Goal: Transaction & Acquisition: Purchase product/service

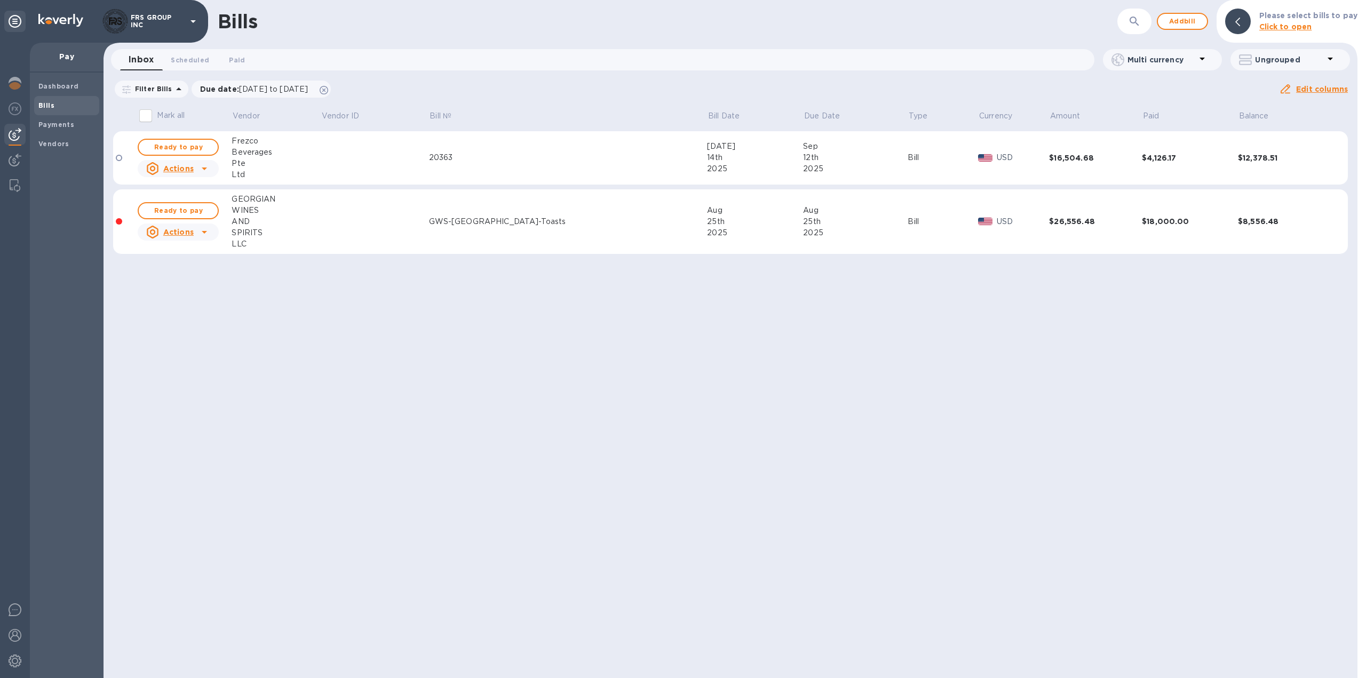
click at [415, 160] on td at bounding box center [375, 158] width 108 height 54
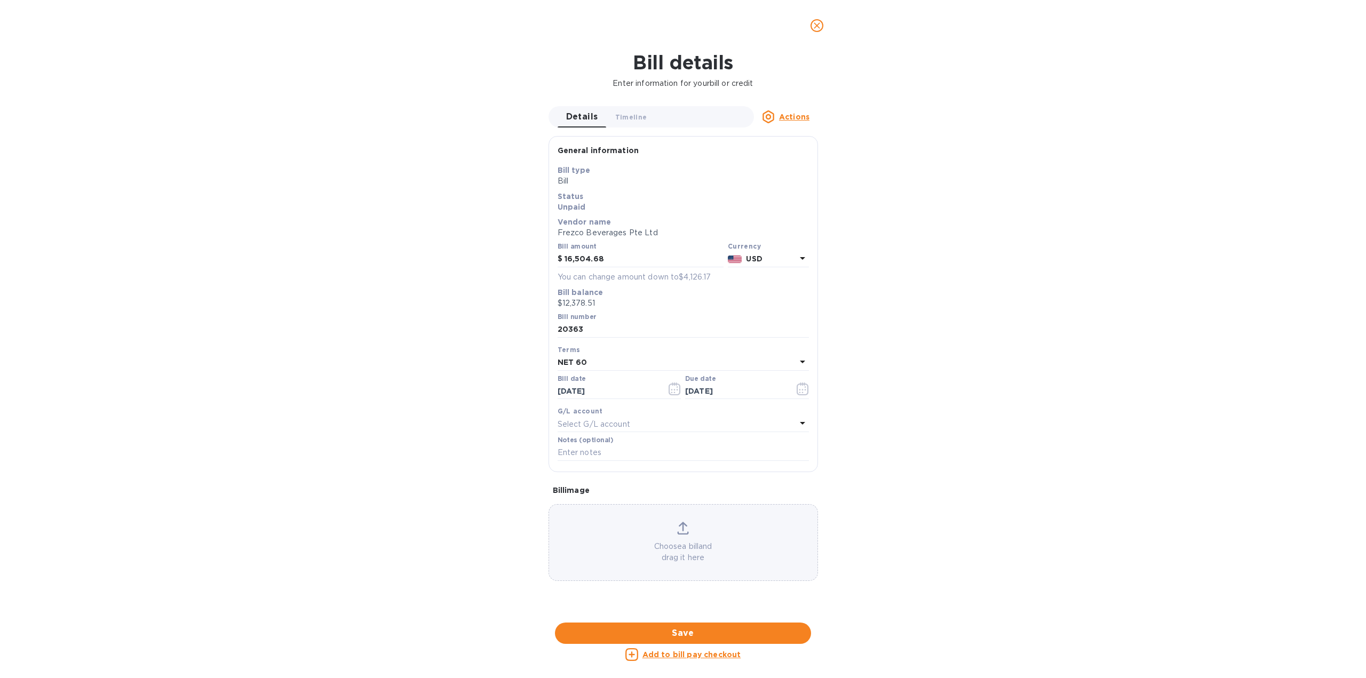
click at [410, 446] on div "Bill details Enter information for your bill or credit Details 0 Timeline 0 Act…" at bounding box center [683, 364] width 1366 height 627
click at [713, 607] on div at bounding box center [682, 615] width 269 height 17
click at [816, 25] on icon "close" at bounding box center [817, 25] width 6 height 6
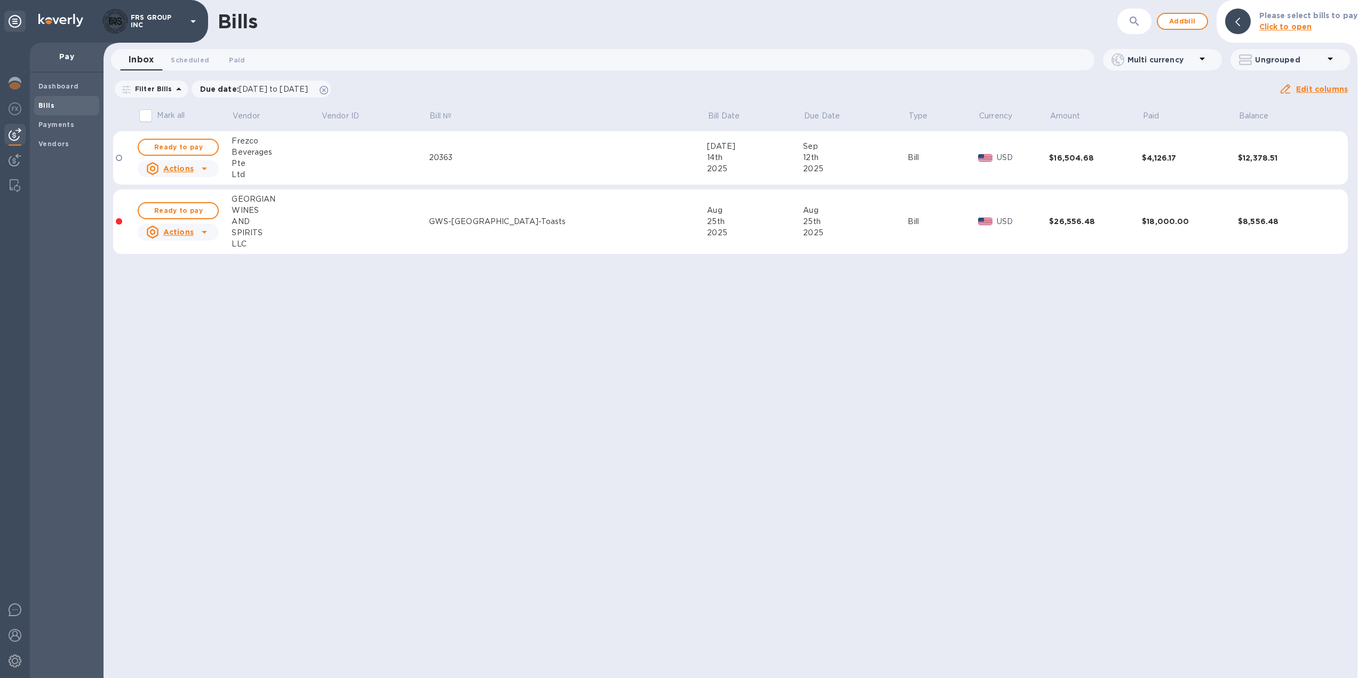
scroll to position [0, 0]
click at [207, 168] on icon at bounding box center [204, 169] width 5 height 3
click at [189, 147] on div at bounding box center [683, 339] width 1366 height 678
click at [193, 147] on span "Ready to pay" at bounding box center [178, 147] width 62 height 13
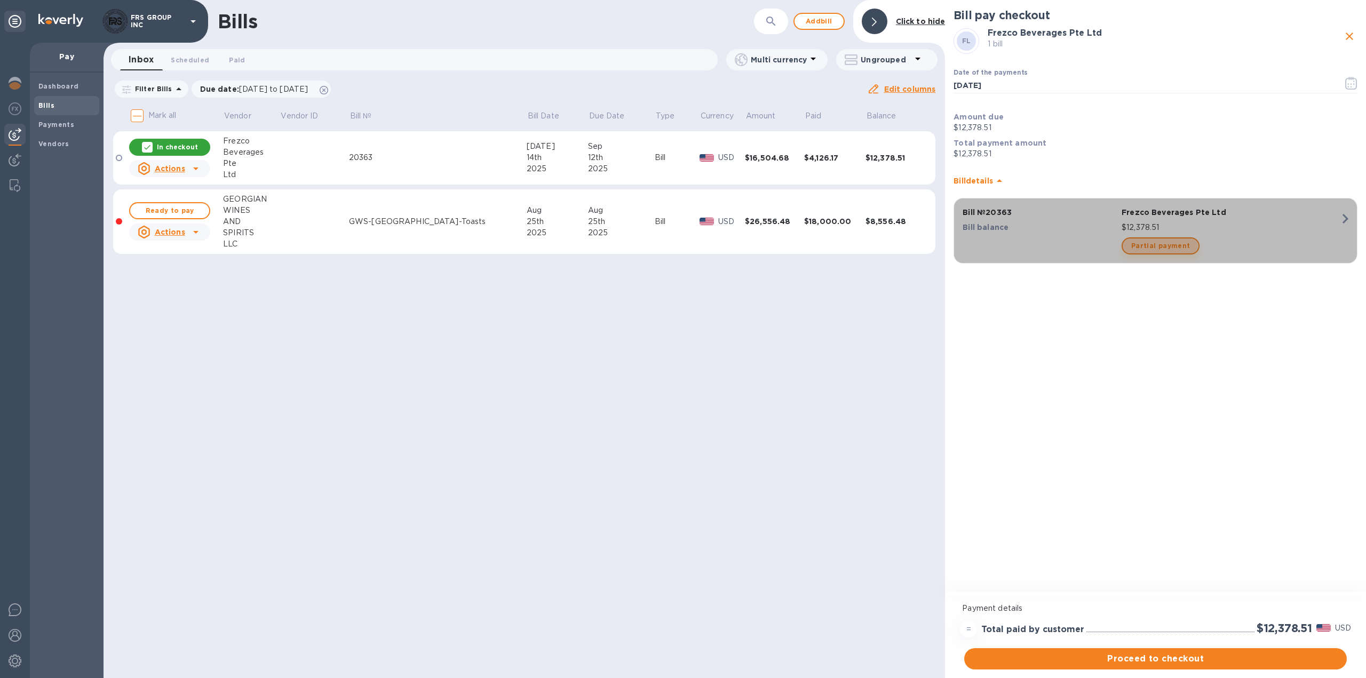
click at [1159, 246] on span "Partial payment" at bounding box center [1160, 246] width 59 height 13
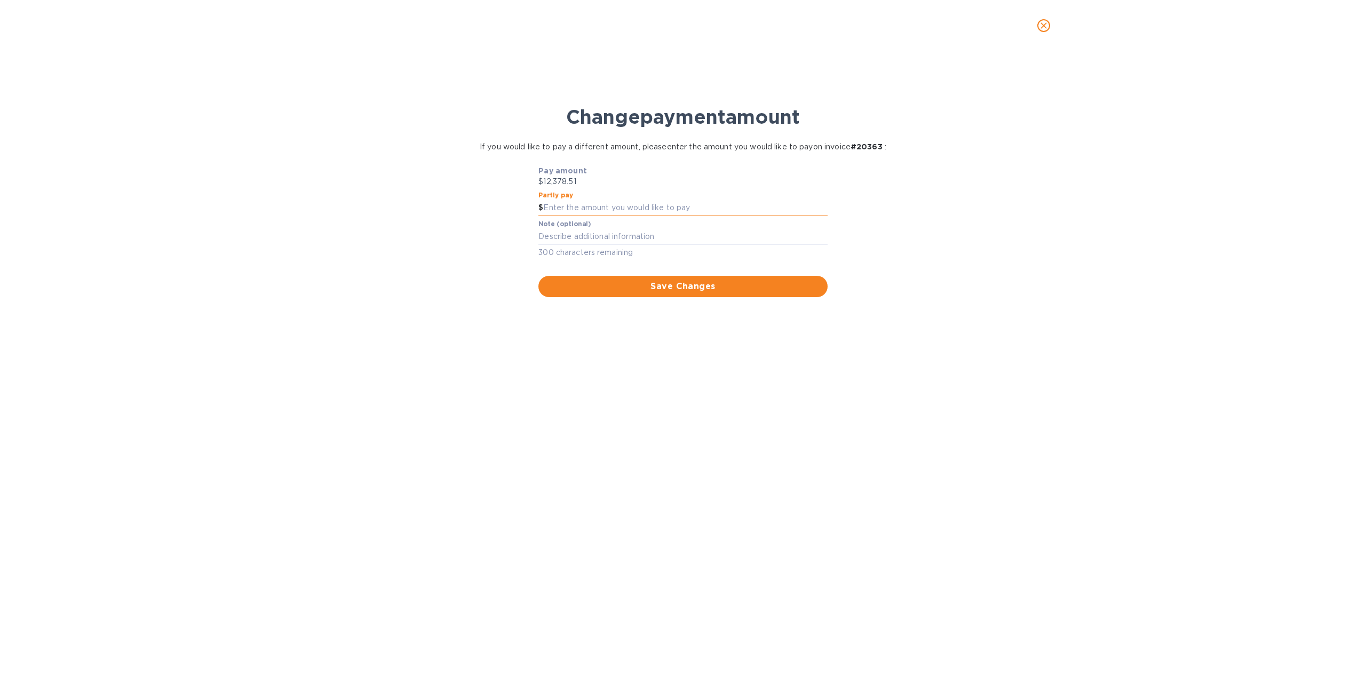
paste input "4,126.17"
type input "4,126.17"
click at [567, 235] on textarea at bounding box center [682, 236] width 289 height 9
type textarea "25% BOL"
click at [684, 289] on span "Save Changes" at bounding box center [683, 286] width 272 height 13
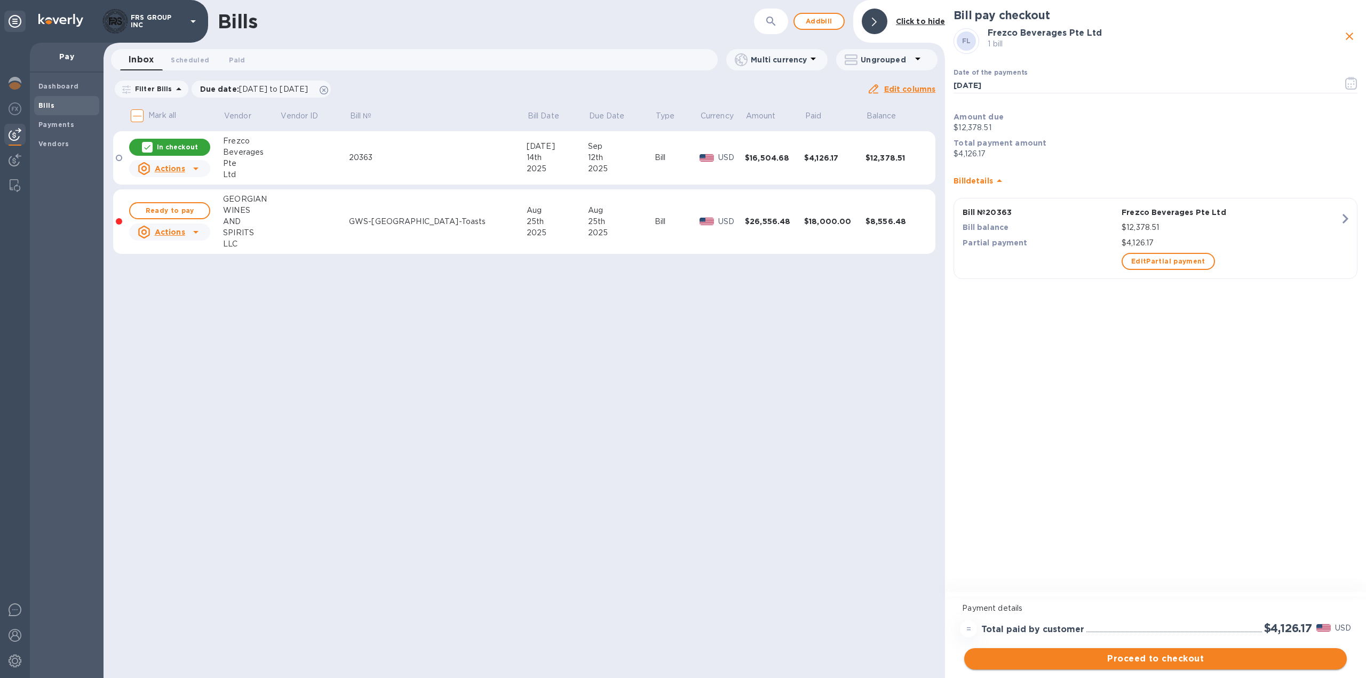
click at [1156, 656] on span "Proceed to checkout" at bounding box center [1155, 659] width 365 height 13
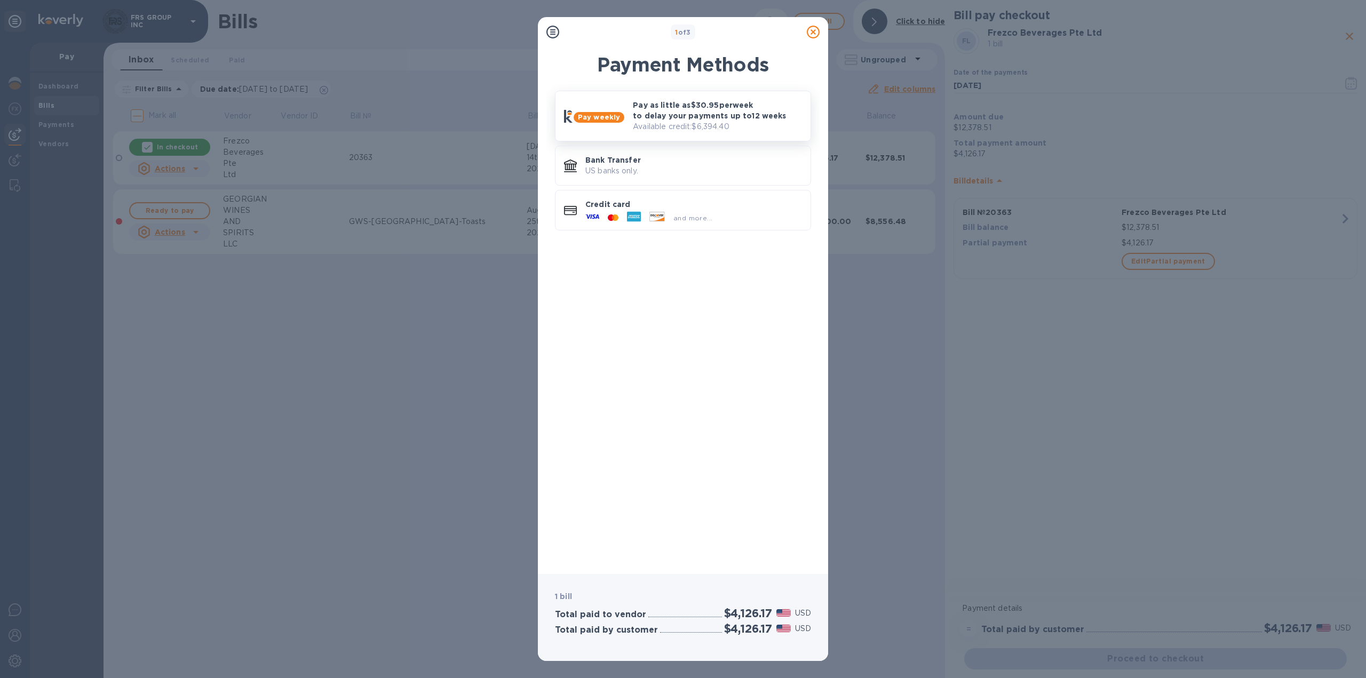
click at [662, 113] on p "Pay as little as $30.95 per week to delay your payments up to 12 weeks" at bounding box center [717, 110] width 169 height 21
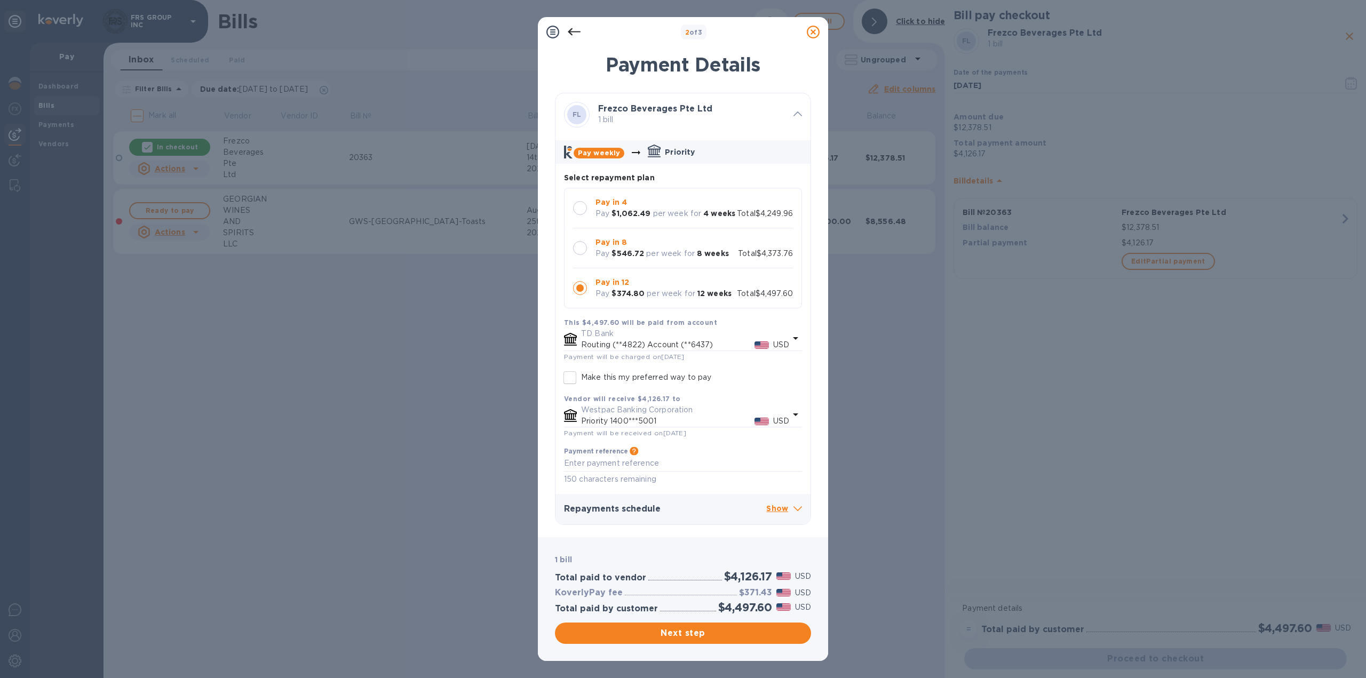
click at [578, 289] on div at bounding box center [580, 288] width 14 height 14
click at [708, 634] on span "Next step" at bounding box center [682, 633] width 239 height 13
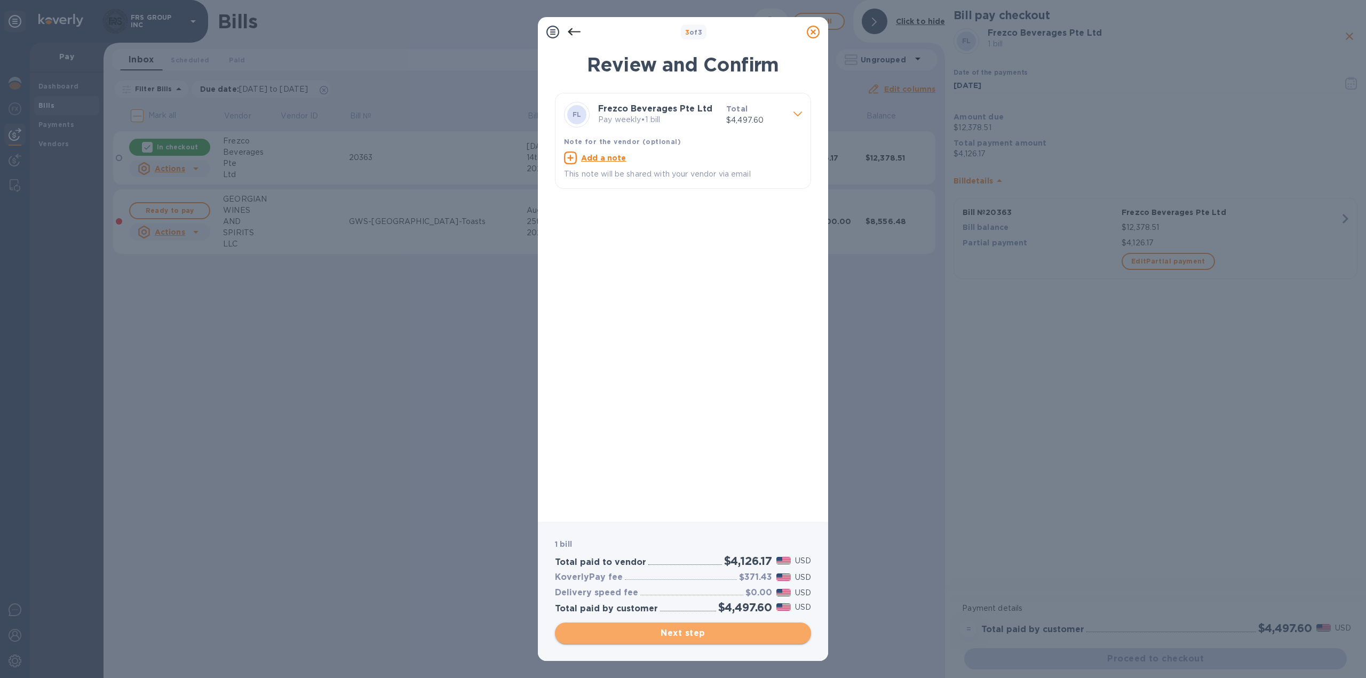
click at [704, 634] on span "Next step" at bounding box center [682, 633] width 239 height 13
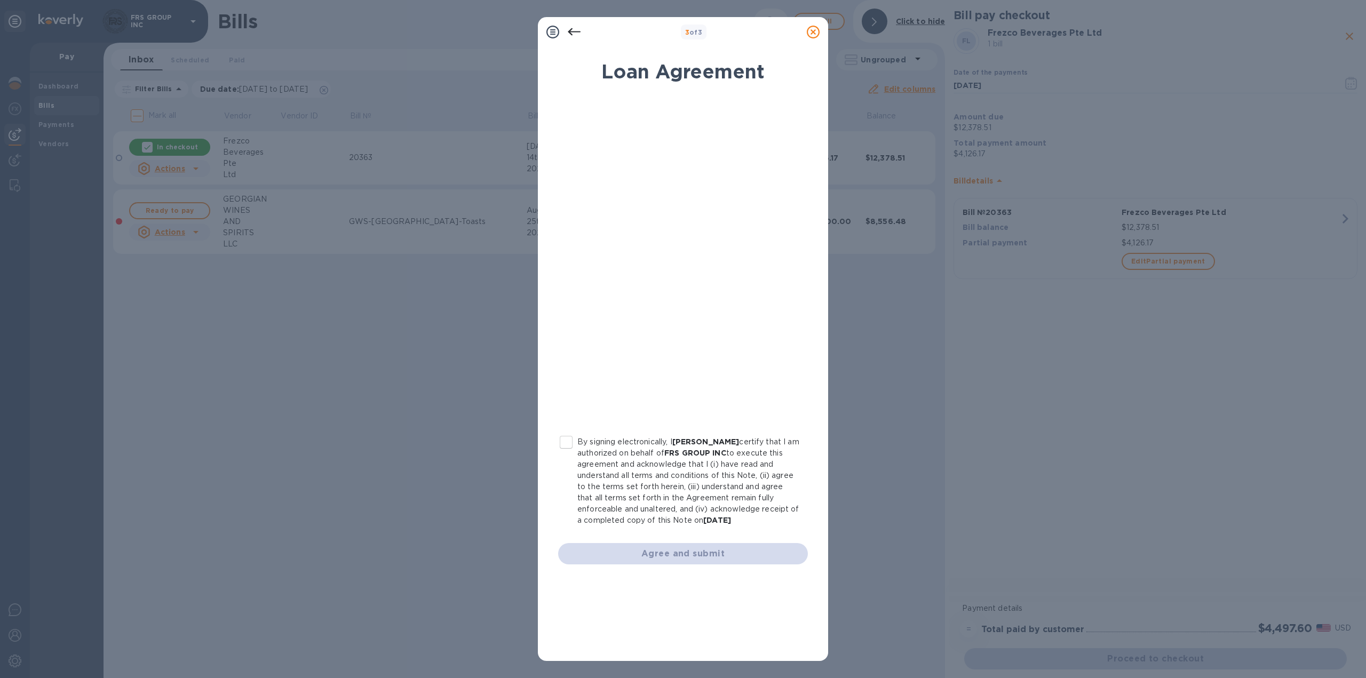
click at [564, 446] on input "By signing electronically, I [PERSON_NAME] certify that I am authorized on beha…" at bounding box center [566, 442] width 22 height 22
checkbox input "true"
click at [690, 550] on span "Agree and submit" at bounding box center [683, 553] width 233 height 13
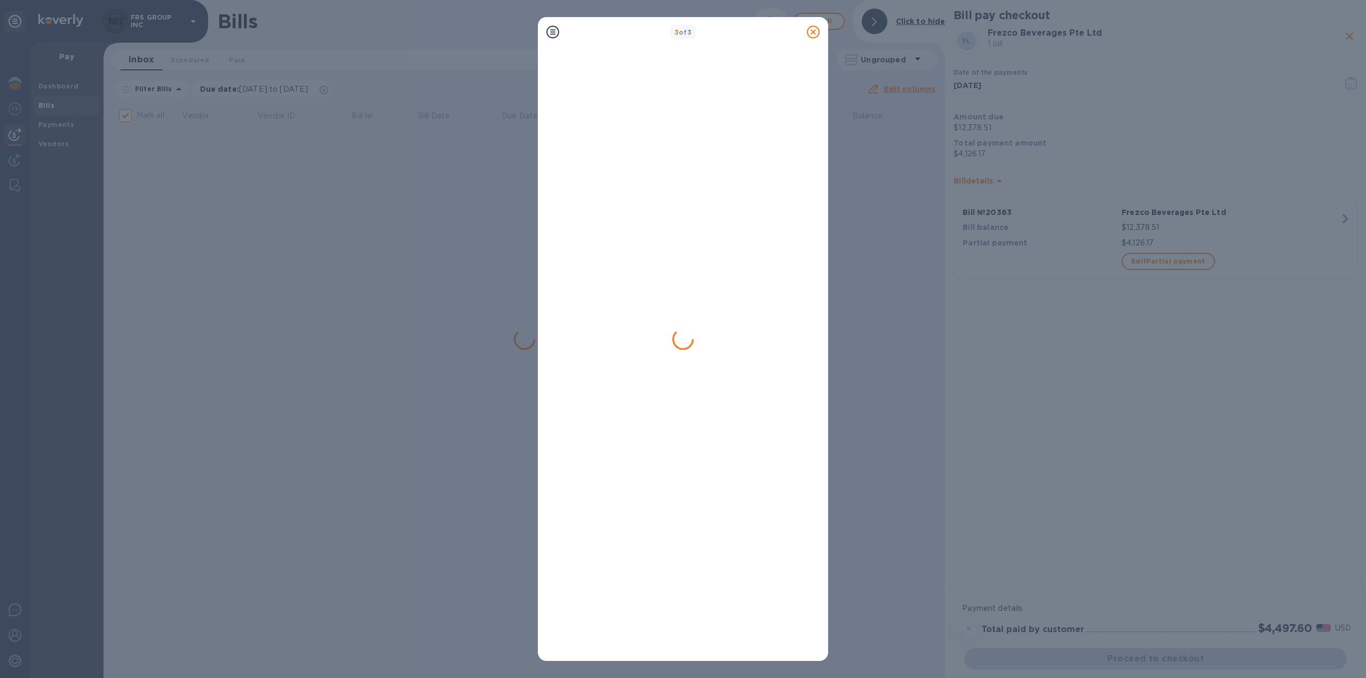
checkbox input "false"
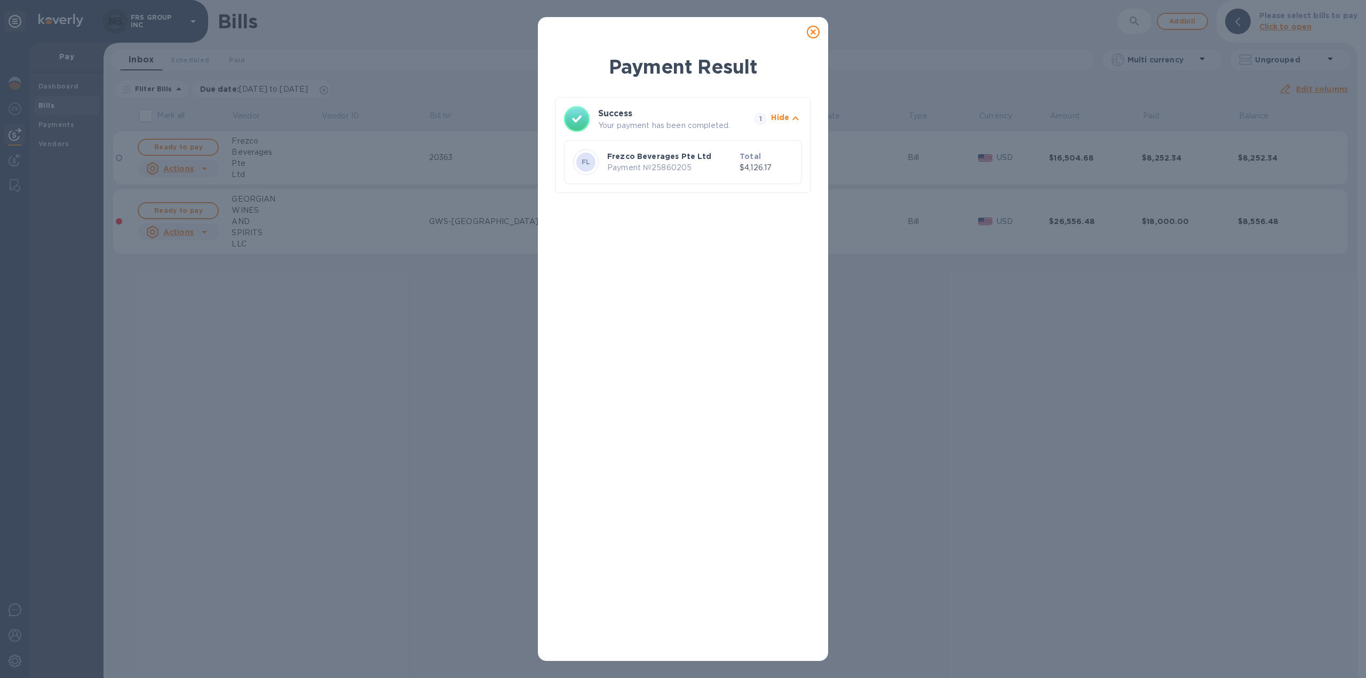
click at [811, 34] on icon at bounding box center [813, 32] width 13 height 13
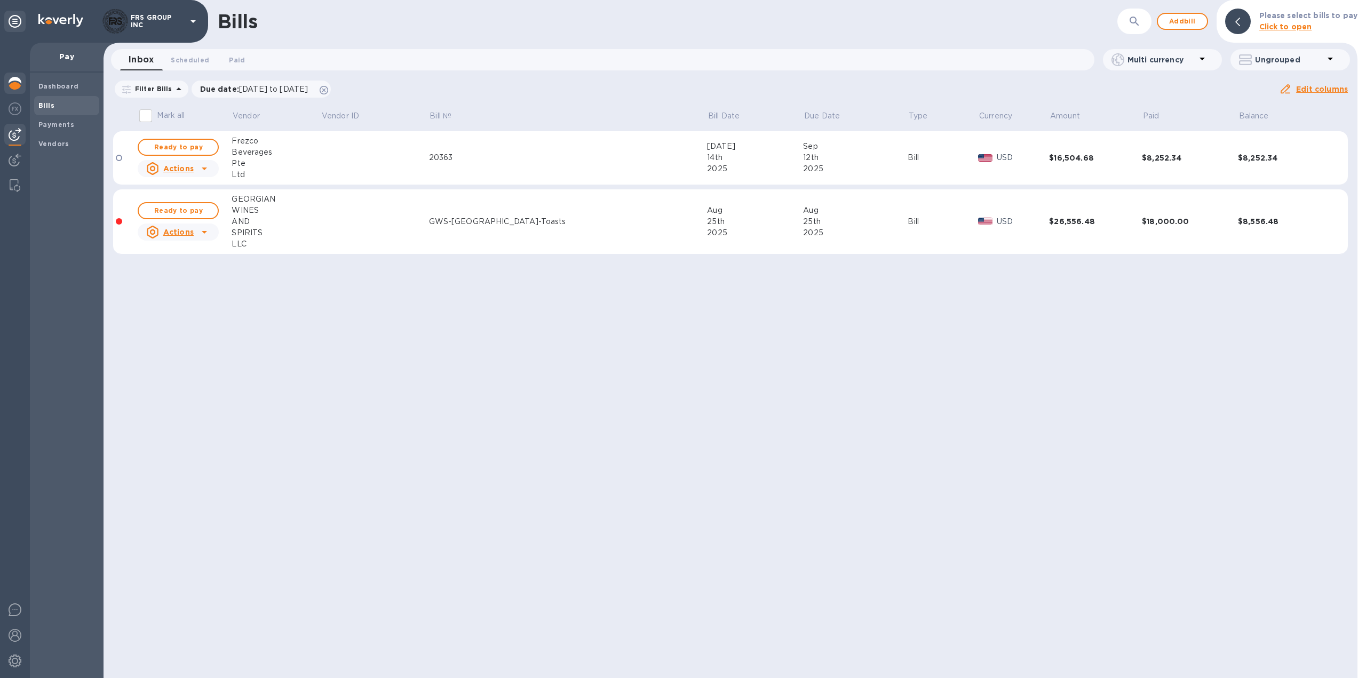
click at [15, 86] on img at bounding box center [15, 83] width 13 height 13
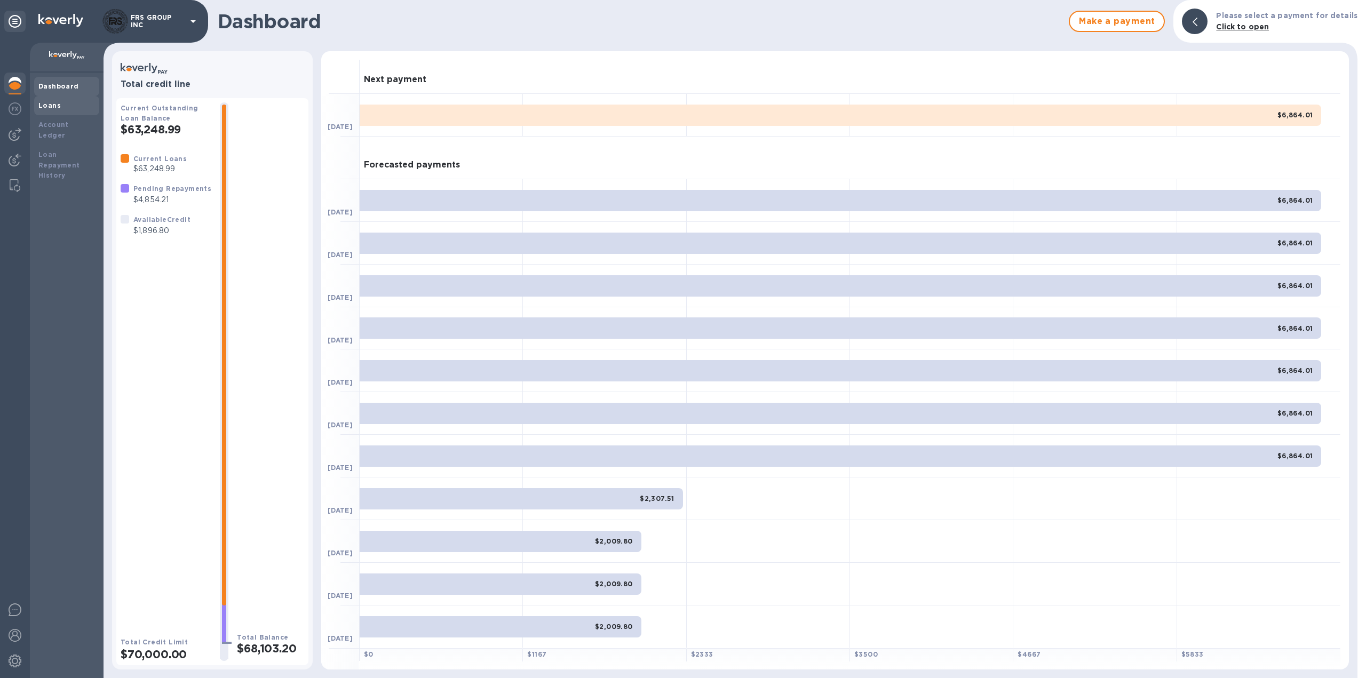
click at [47, 107] on b "Loans" at bounding box center [49, 105] width 22 height 8
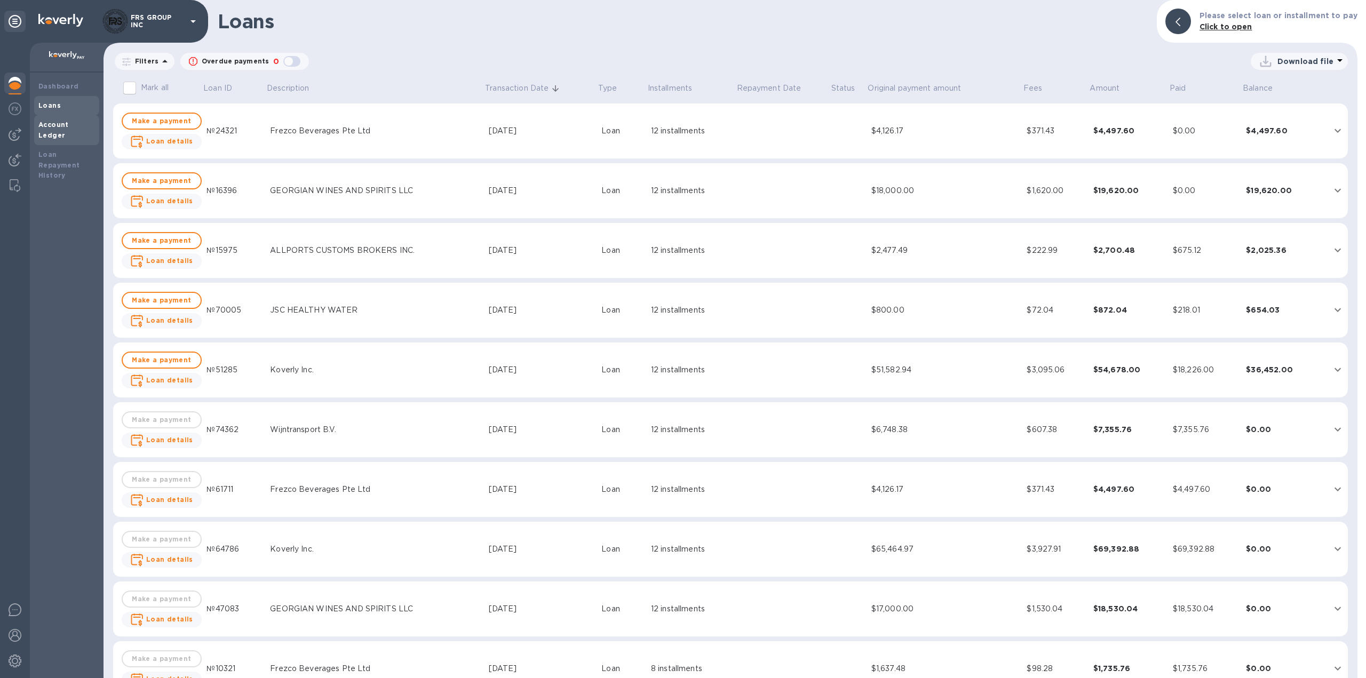
click at [59, 123] on b "Account Ledger" at bounding box center [53, 130] width 30 height 19
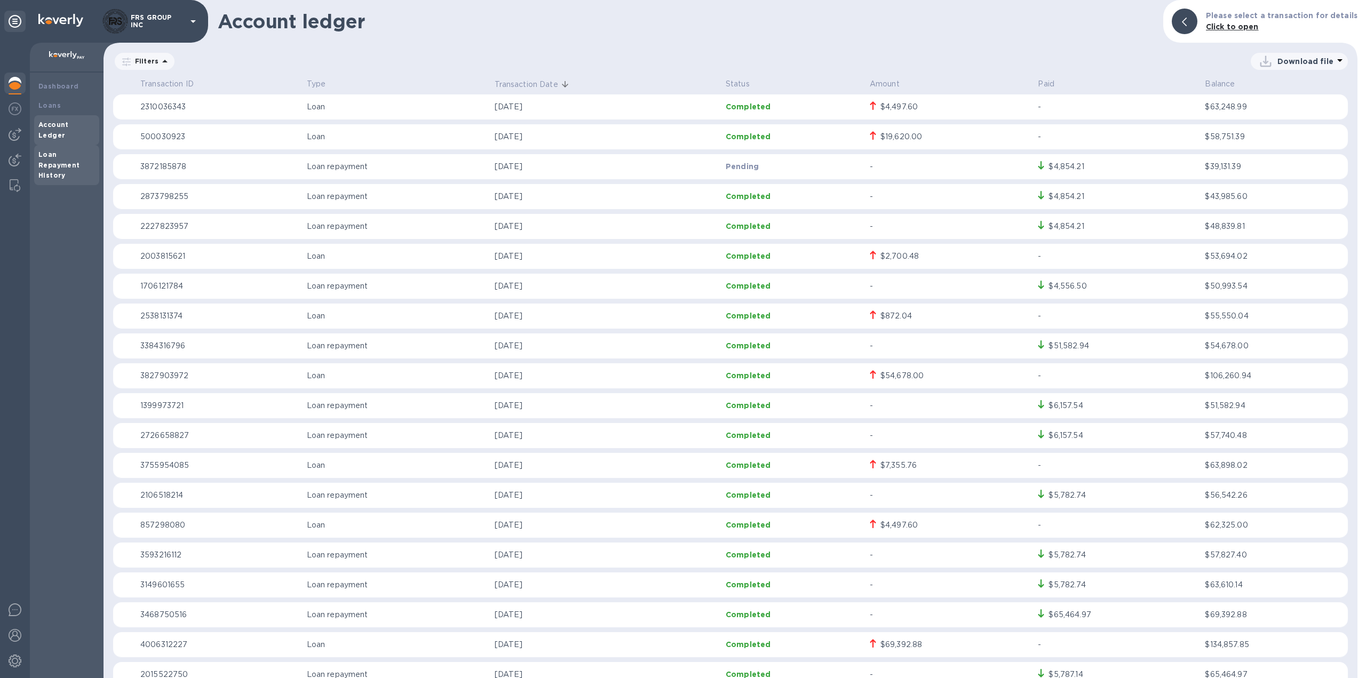
click at [49, 155] on b "Loan Repayment History" at bounding box center [59, 164] width 42 height 29
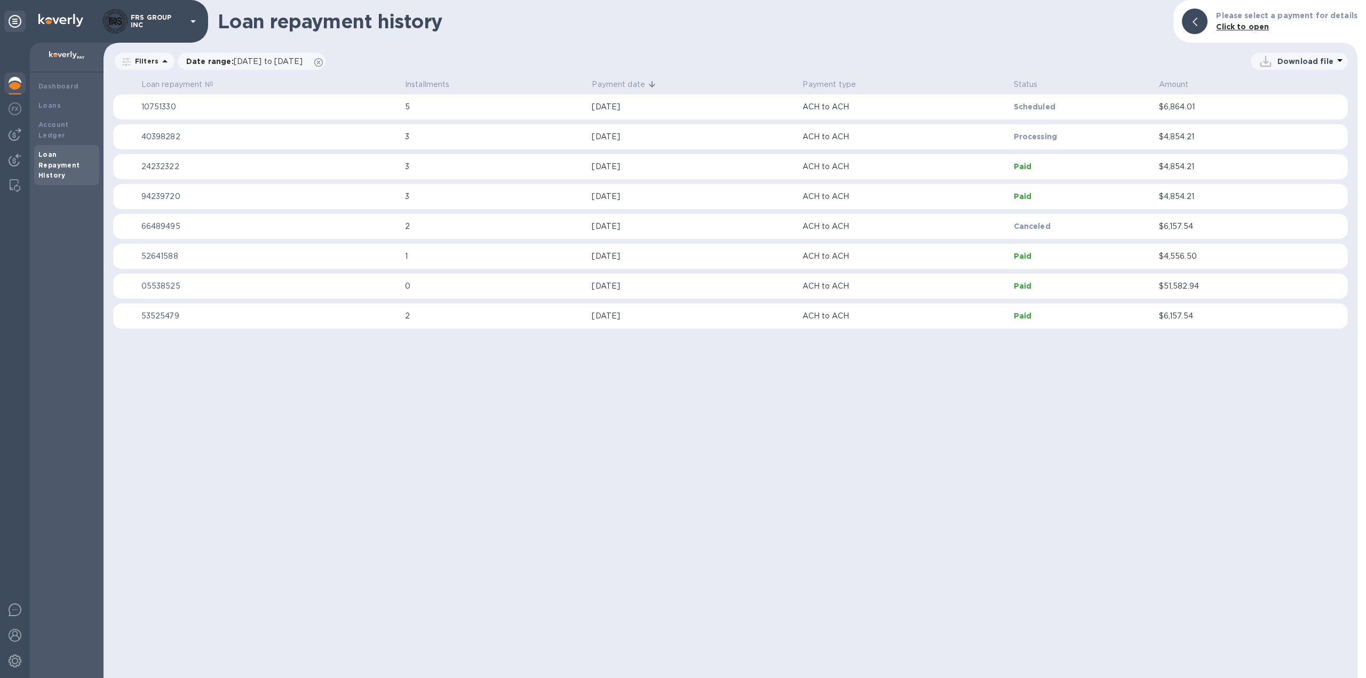
click at [14, 77] on img at bounding box center [15, 83] width 13 height 13
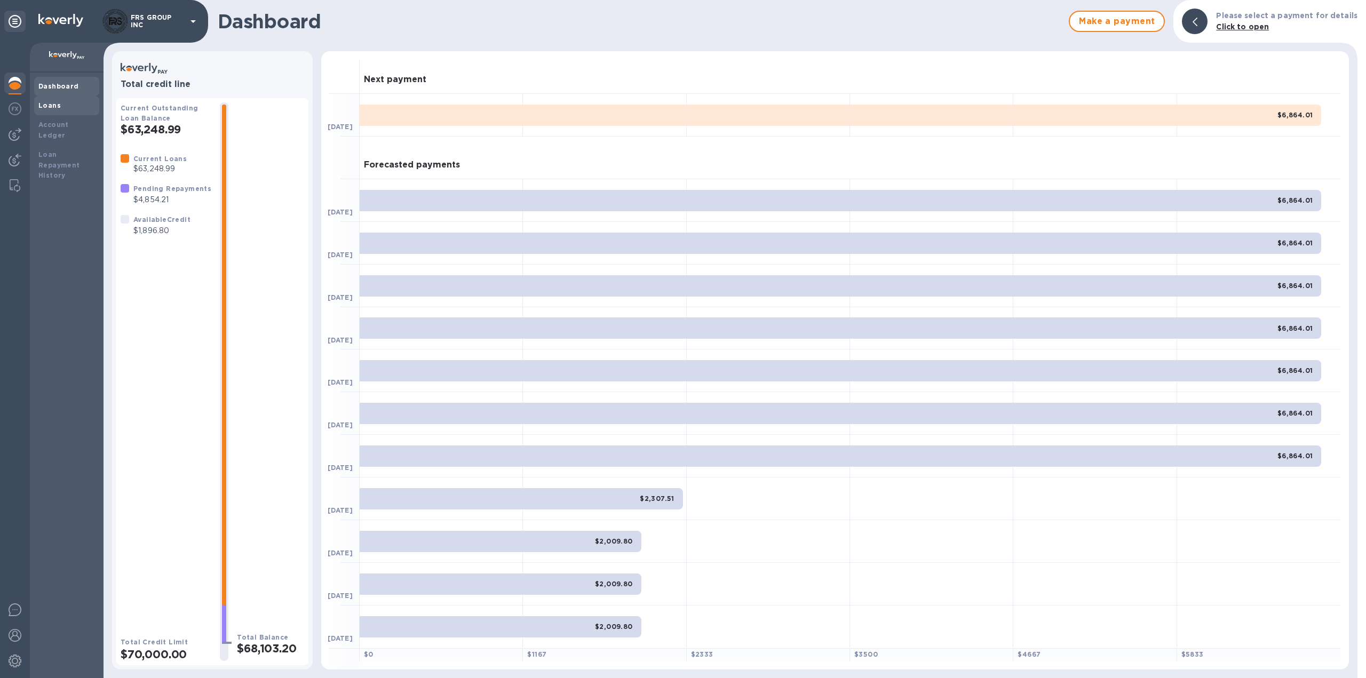
click at [54, 102] on b "Loans" at bounding box center [49, 105] width 22 height 8
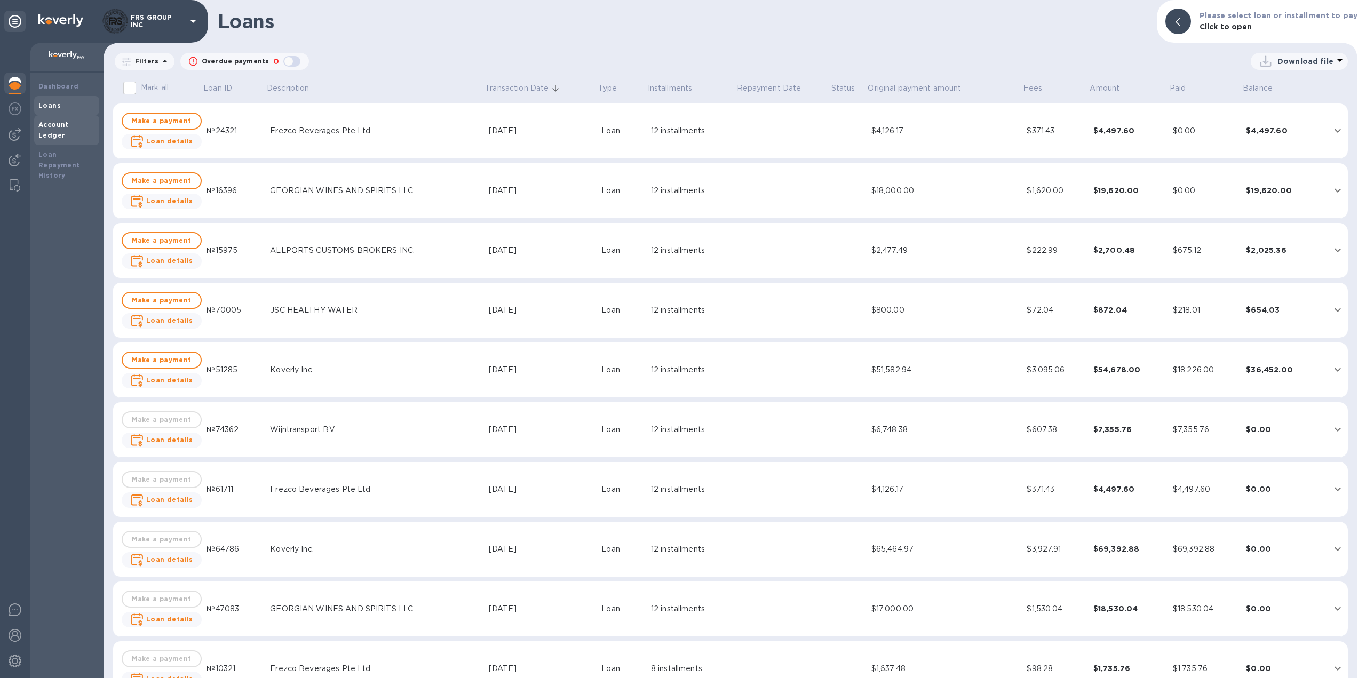
click at [65, 126] on b "Account Ledger" at bounding box center [53, 130] width 30 height 19
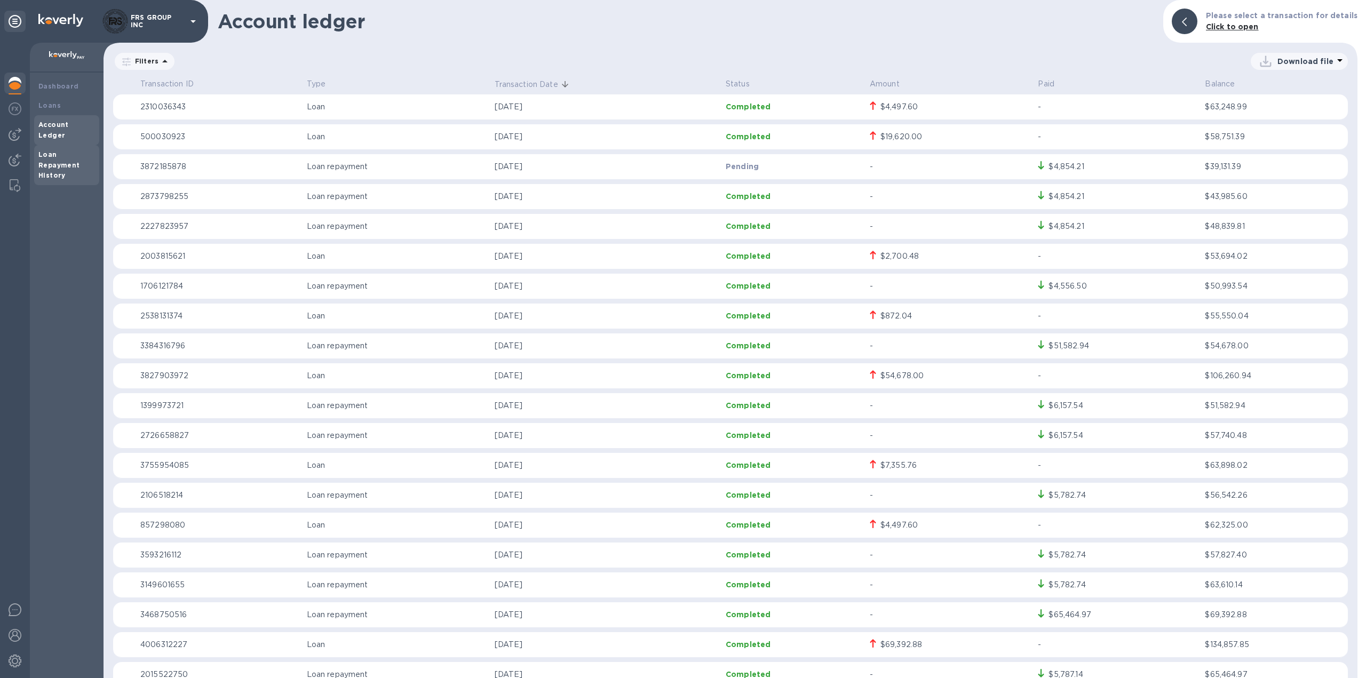
click at [52, 150] on b "Loan Repayment History" at bounding box center [59, 164] width 42 height 29
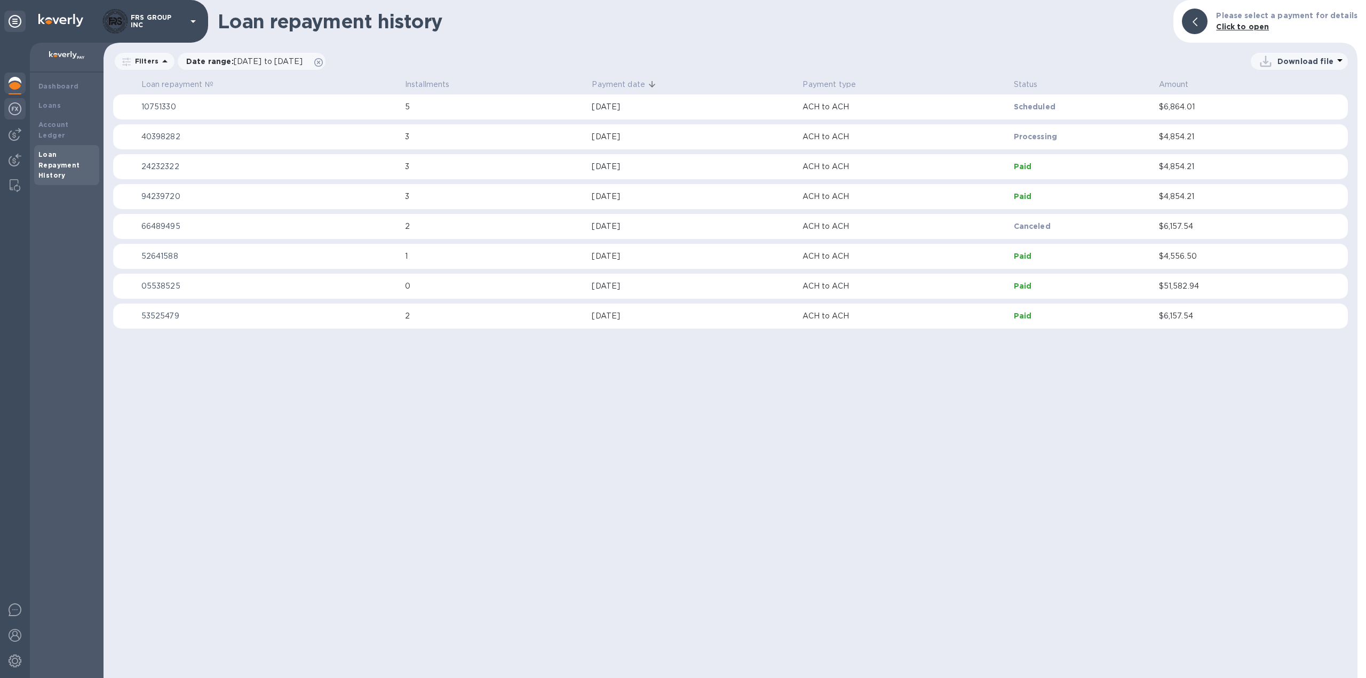
click at [17, 105] on img at bounding box center [15, 108] width 13 height 13
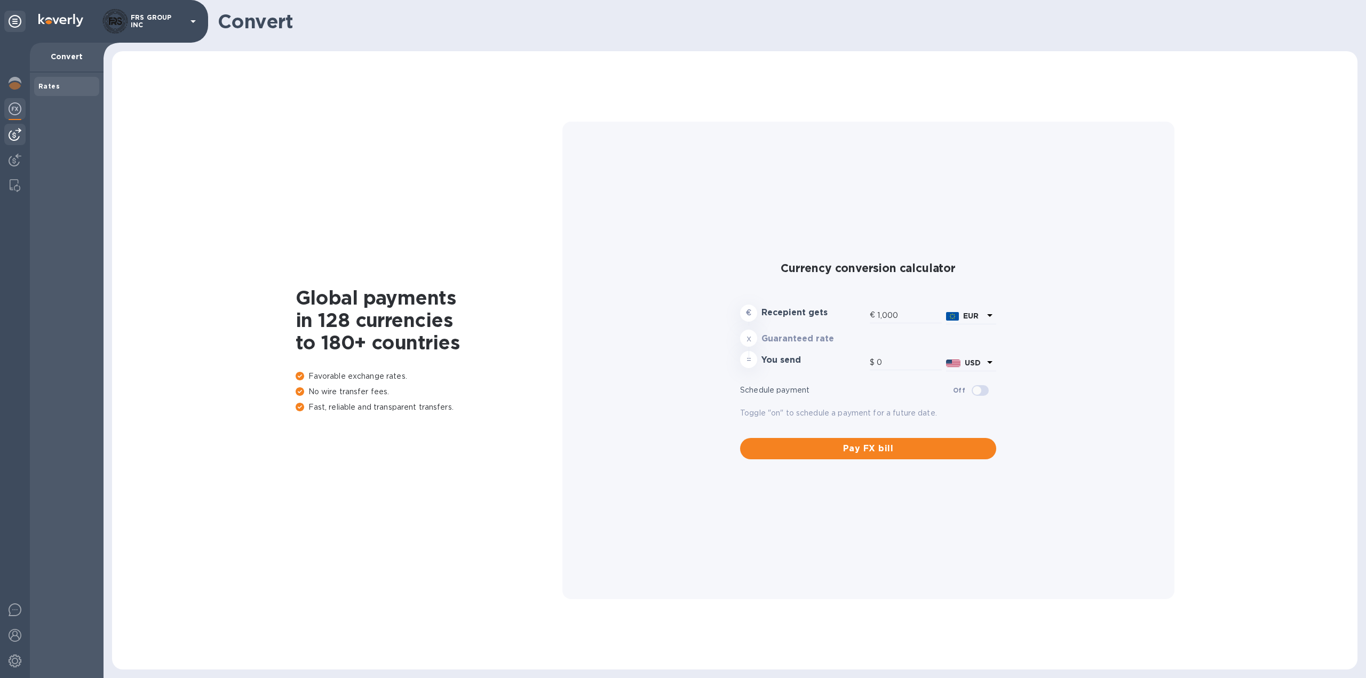
type input "1,171.04"
click at [15, 134] on img at bounding box center [15, 134] width 13 height 13
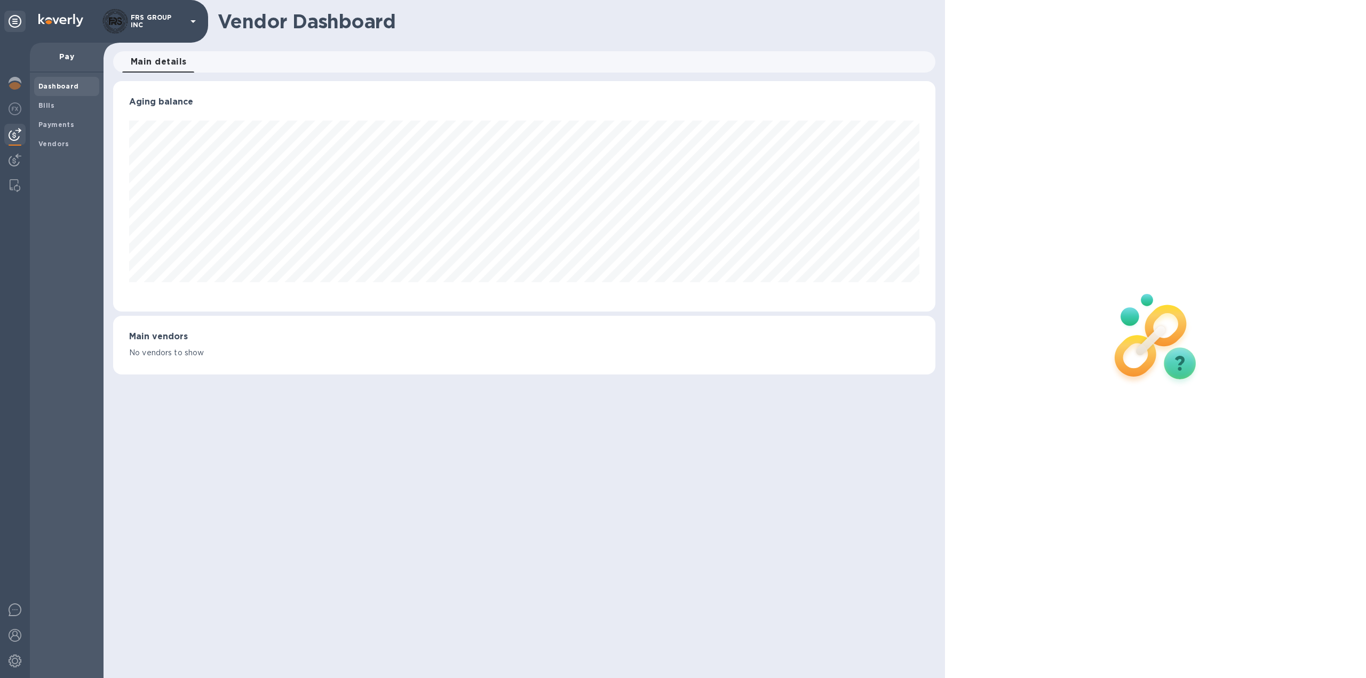
scroll to position [230, 823]
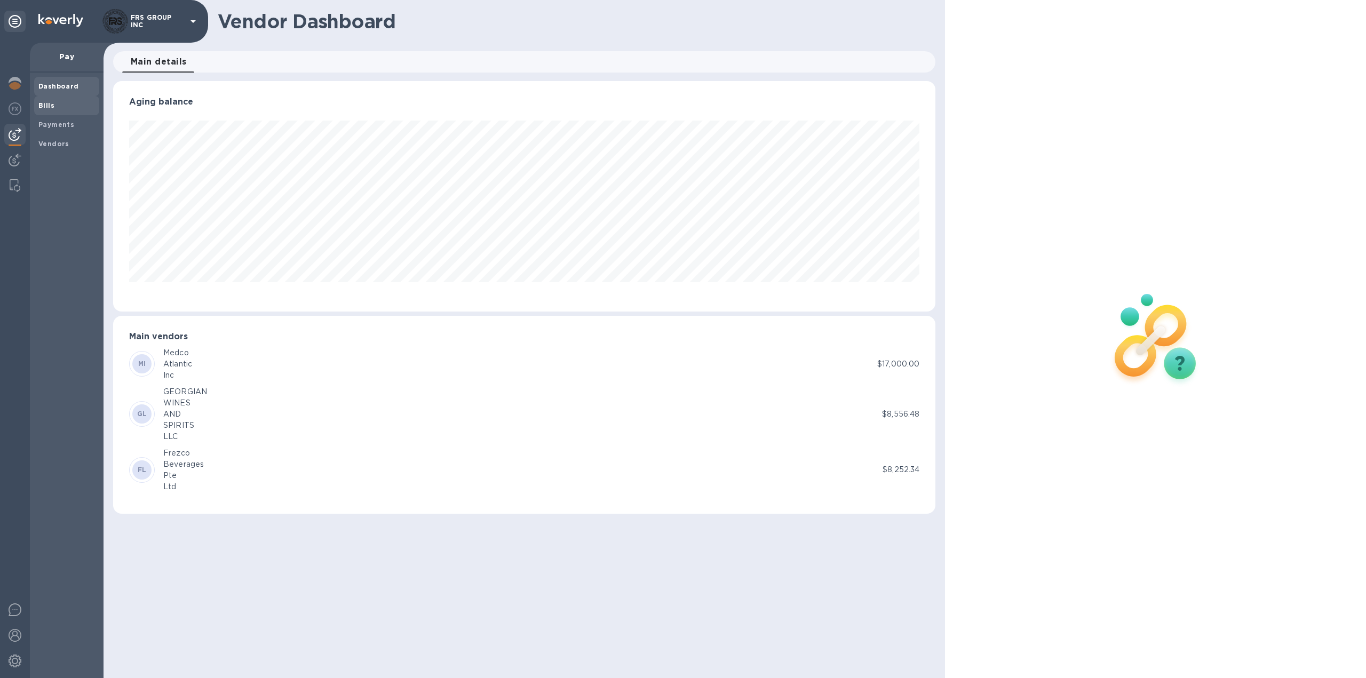
click at [68, 106] on span "Bills" at bounding box center [66, 105] width 57 height 11
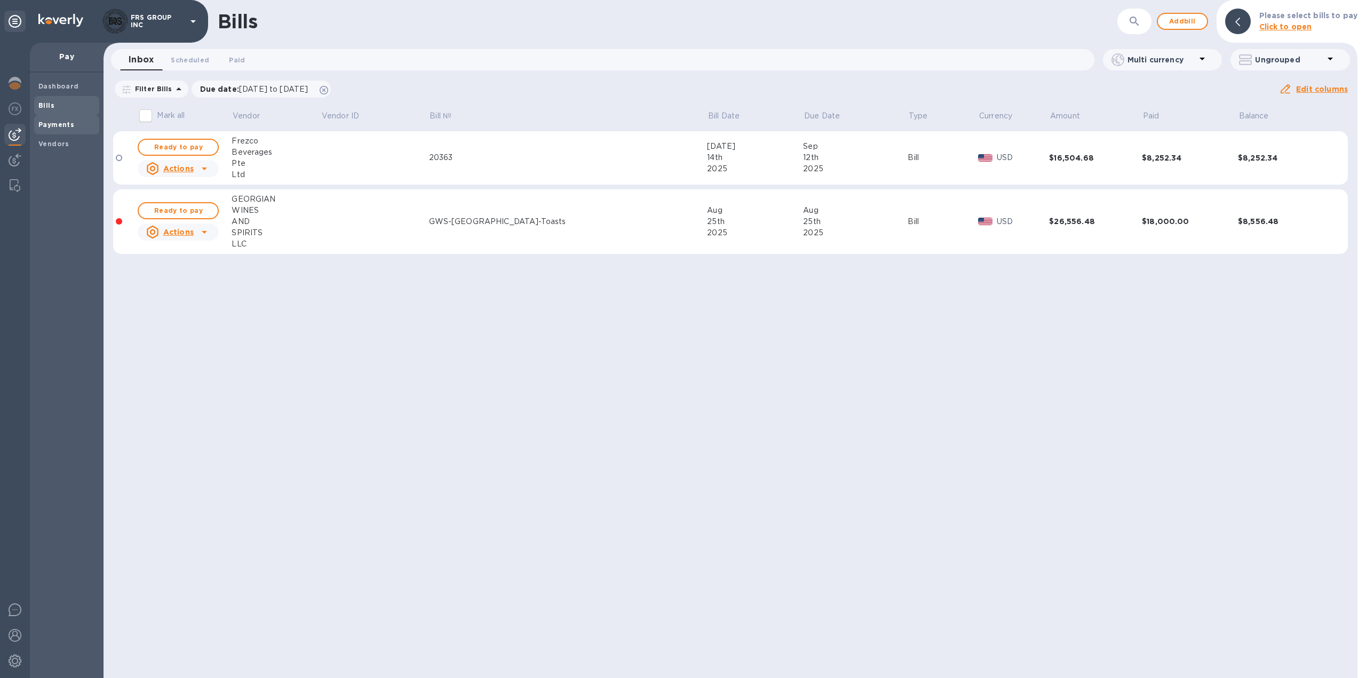
click at [68, 124] on b "Payments" at bounding box center [56, 125] width 36 height 8
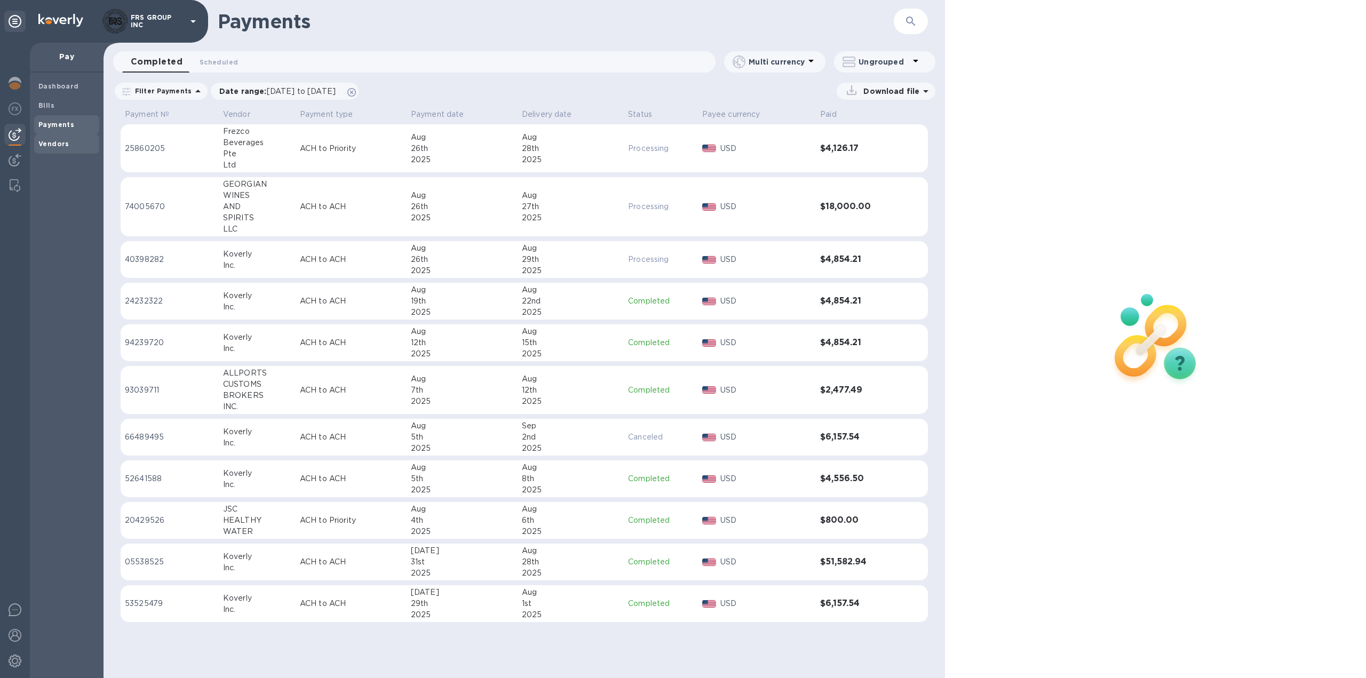
click at [52, 142] on b "Vendors" at bounding box center [53, 144] width 31 height 8
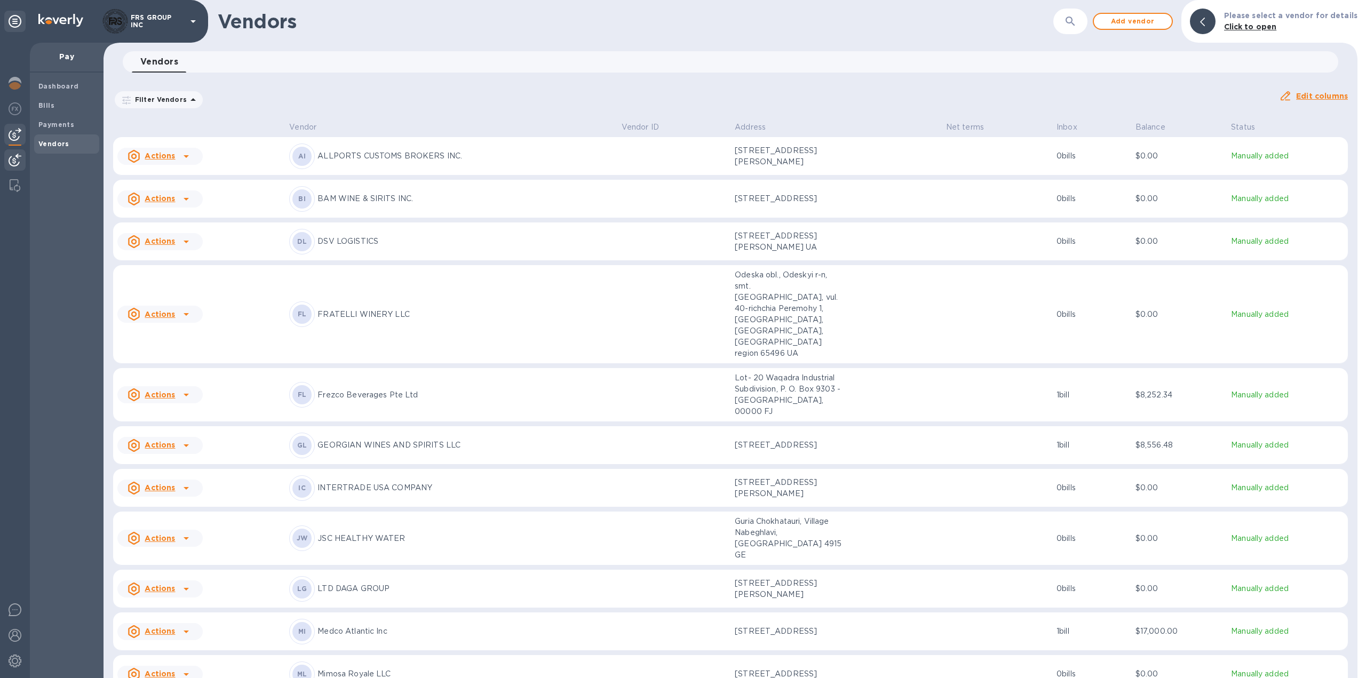
click at [18, 161] on img at bounding box center [15, 160] width 13 height 13
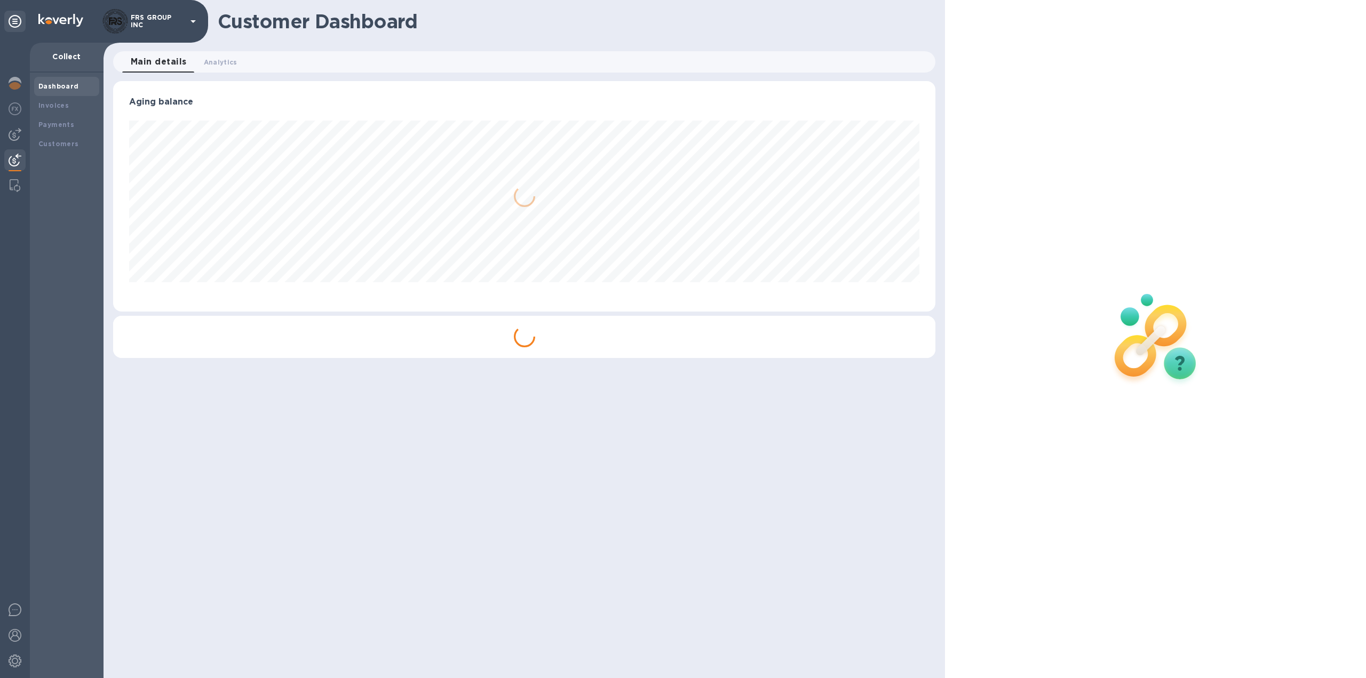
scroll to position [230, 823]
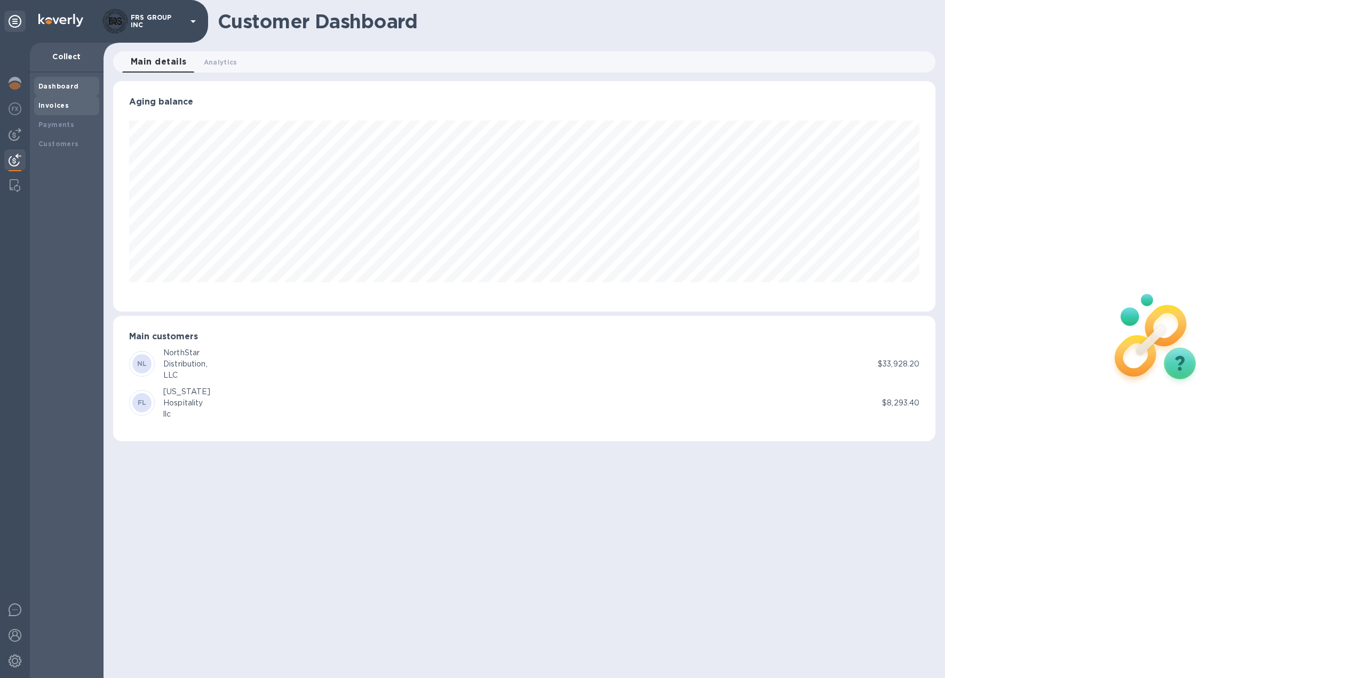
click at [59, 105] on b "Invoices" at bounding box center [53, 105] width 30 height 8
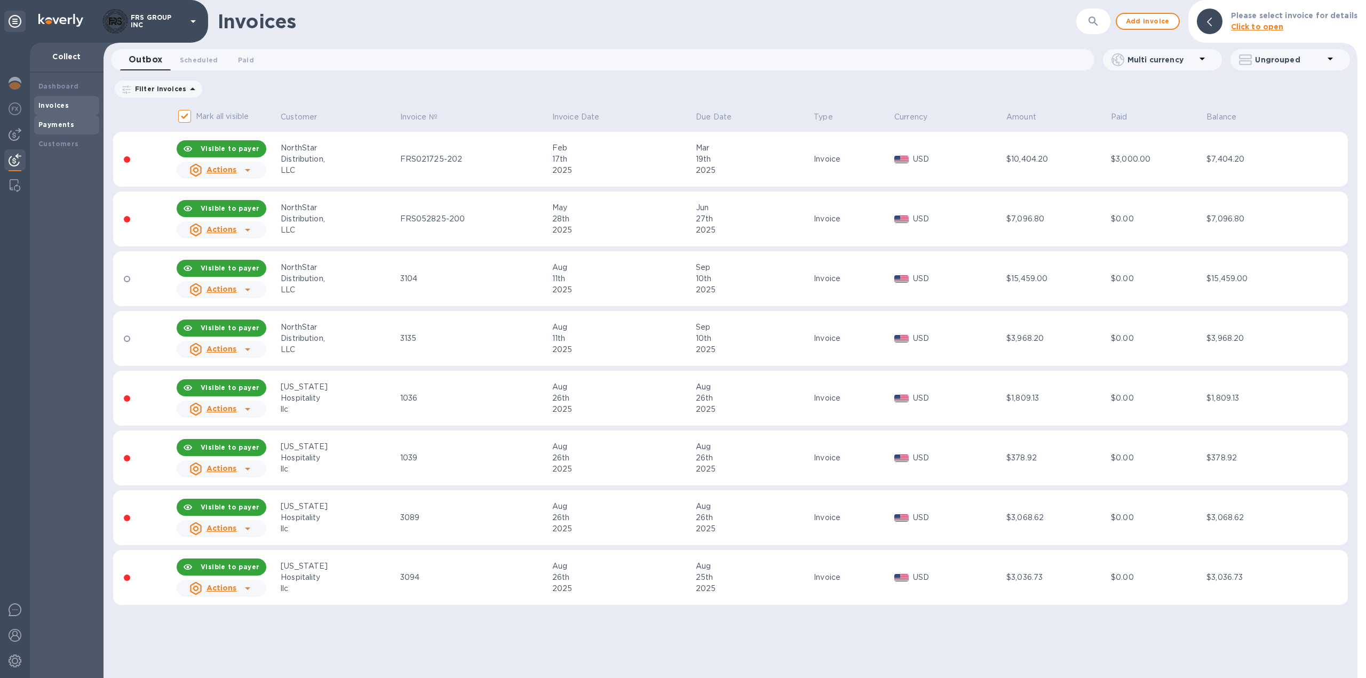
click at [56, 126] on b "Payments" at bounding box center [56, 125] width 36 height 8
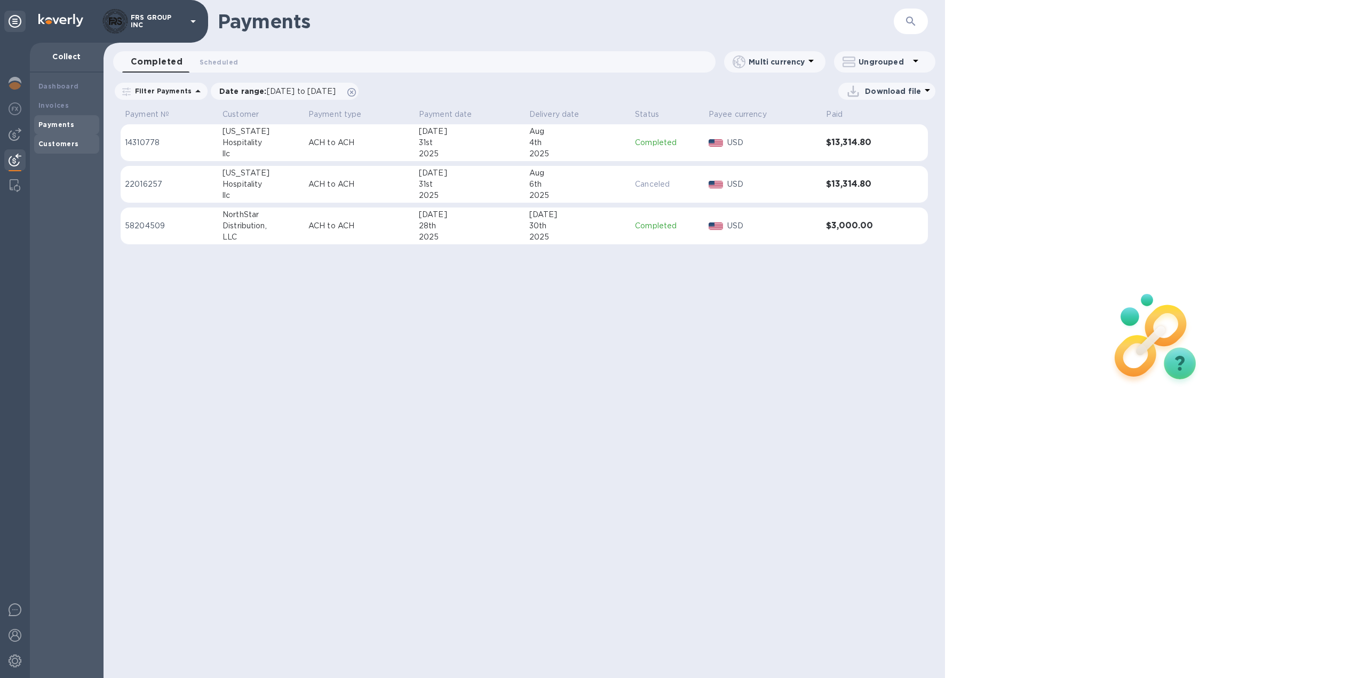
click at [61, 145] on b "Customers" at bounding box center [58, 144] width 41 height 8
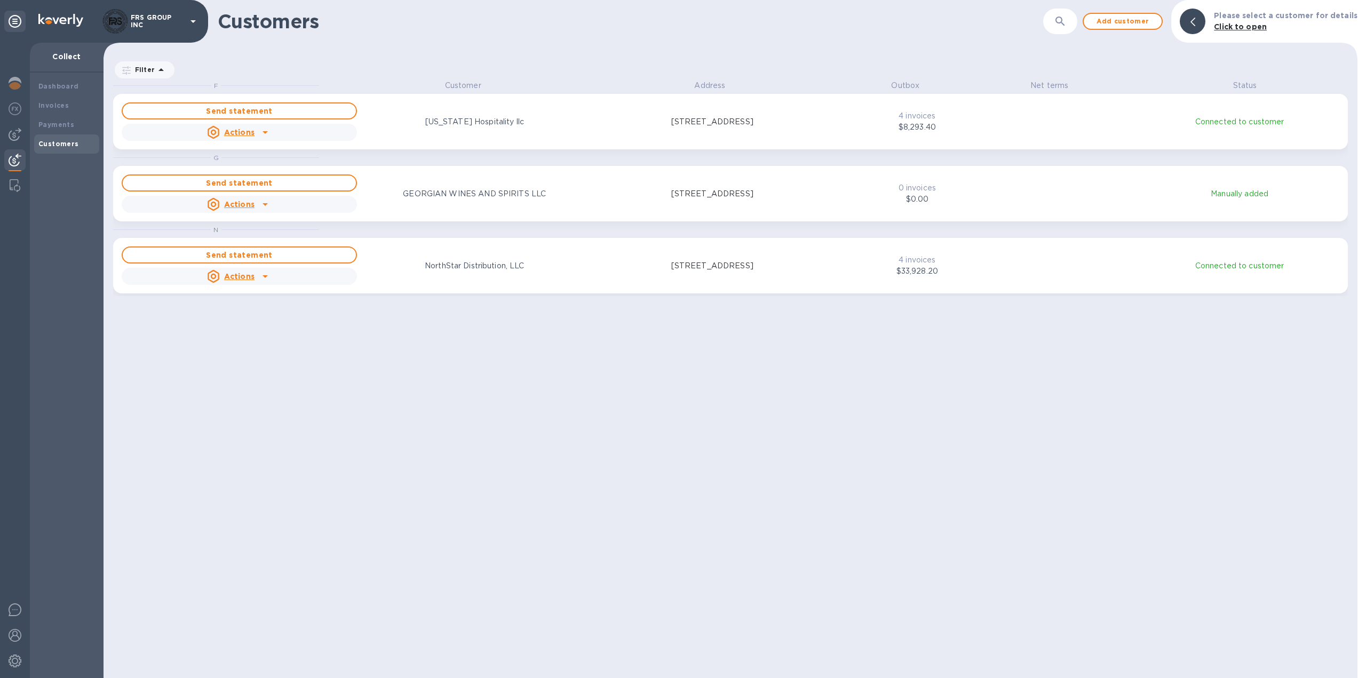
scroll to position [590, 1250]
click at [14, 185] on img at bounding box center [15, 185] width 11 height 13
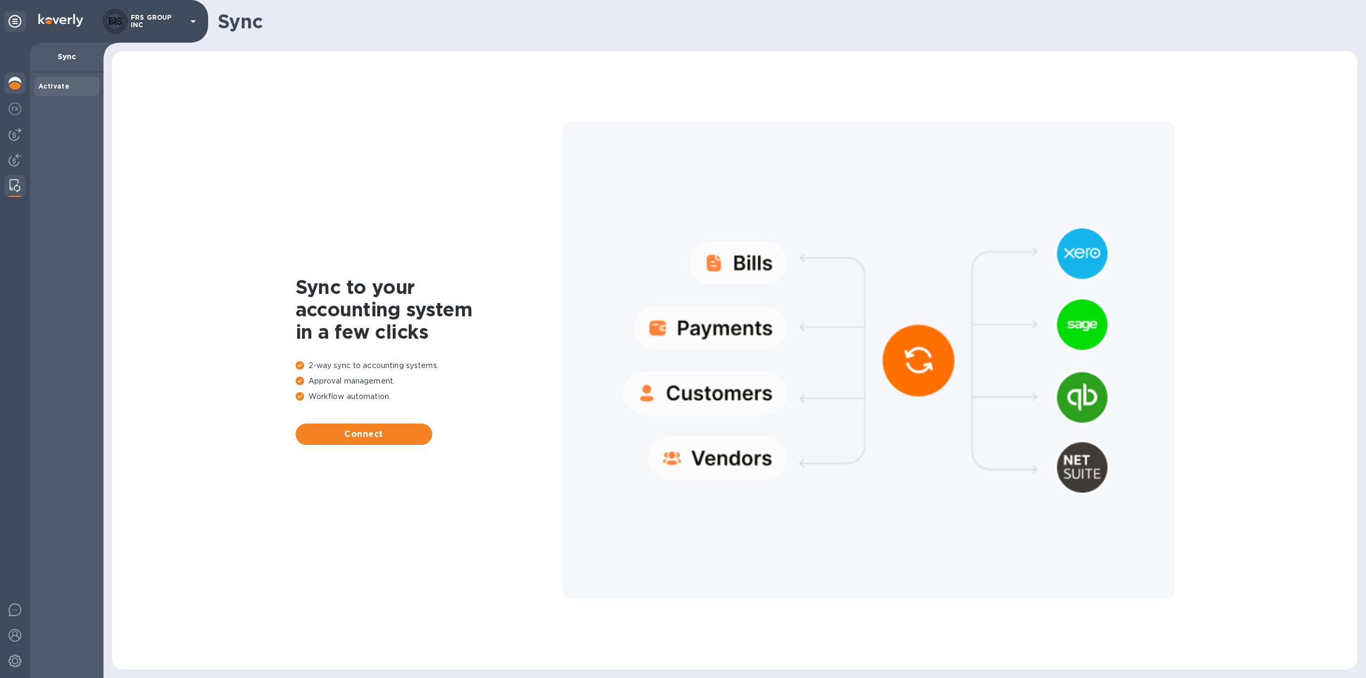
click at [13, 82] on img at bounding box center [15, 83] width 13 height 13
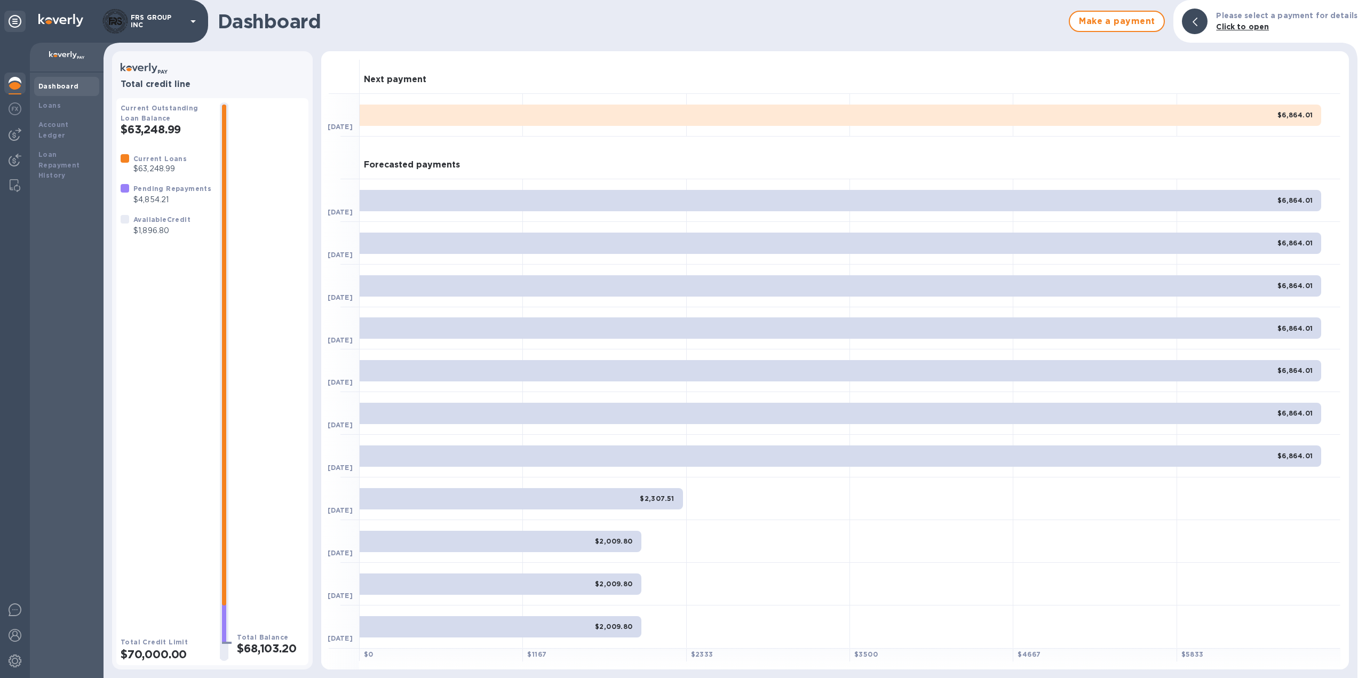
click at [1037, 527] on div at bounding box center [1094, 541] width 163 height 43
click at [1197, 21] on icon at bounding box center [1194, 22] width 5 height 9
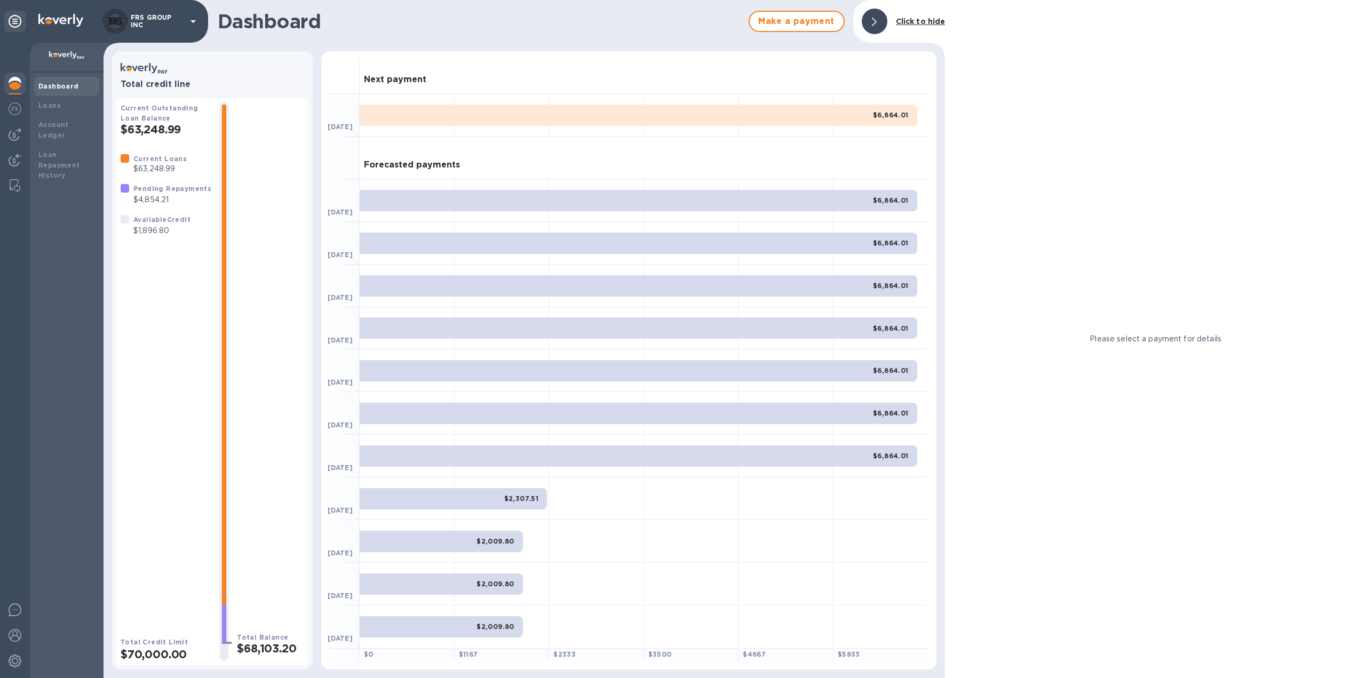
click at [777, 112] on div "$6,864.01" at bounding box center [639, 115] width 558 height 21
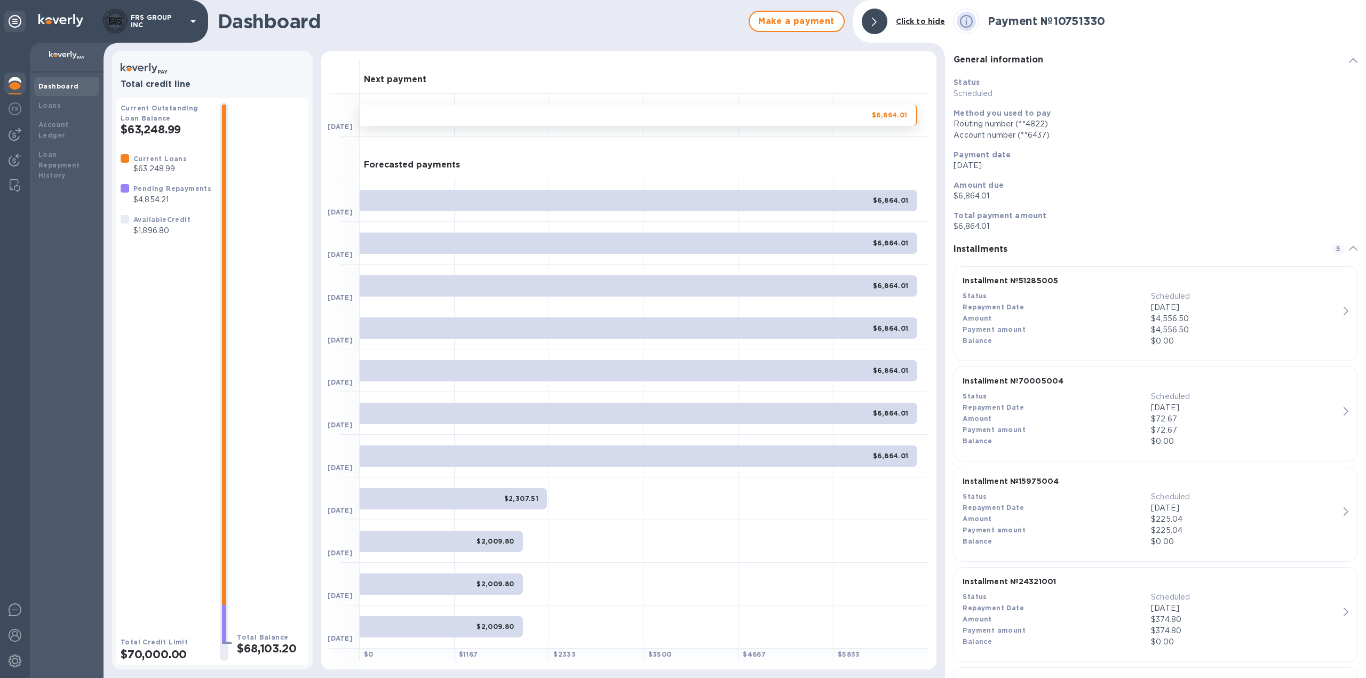
click at [632, 35] on div "Dashboard Make a payment Click to hide" at bounding box center [524, 21] width 841 height 43
click at [156, 119] on b "Current Outstanding Loan Balance" at bounding box center [160, 113] width 78 height 18
click at [154, 158] on b "Current Loans" at bounding box center [159, 159] width 53 height 8
click at [161, 196] on p "$4,854.21" at bounding box center [172, 199] width 78 height 11
click at [47, 90] on div "Dashboard" at bounding box center [66, 86] width 57 height 11
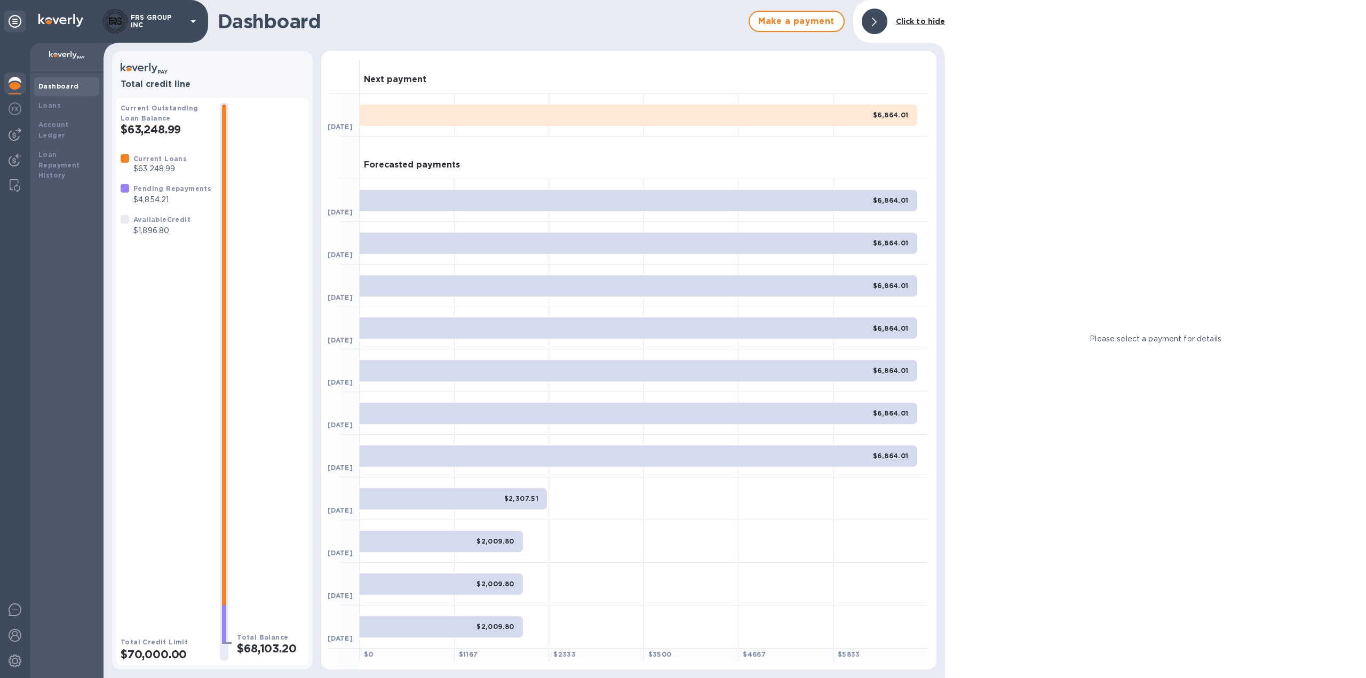
click at [878, 20] on div at bounding box center [875, 22] width 26 height 26
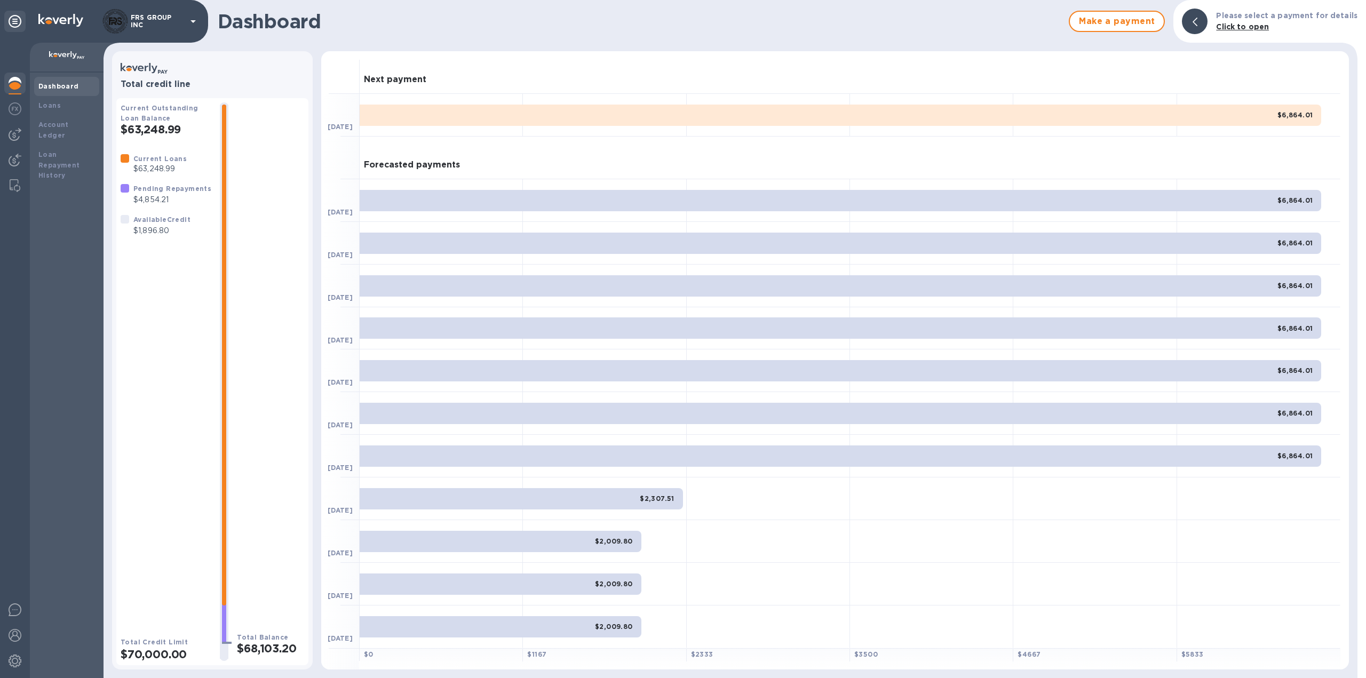
click at [155, 124] on h2 "$63,248.99" at bounding box center [166, 129] width 91 height 13
click at [154, 161] on b "Current Loans" at bounding box center [159, 159] width 53 height 8
click at [162, 195] on p "$4,854.21" at bounding box center [172, 199] width 78 height 11
click at [156, 227] on p "$1,896.80" at bounding box center [161, 230] width 57 height 11
click at [259, 649] on h2 "$68,103.20" at bounding box center [270, 648] width 67 height 13
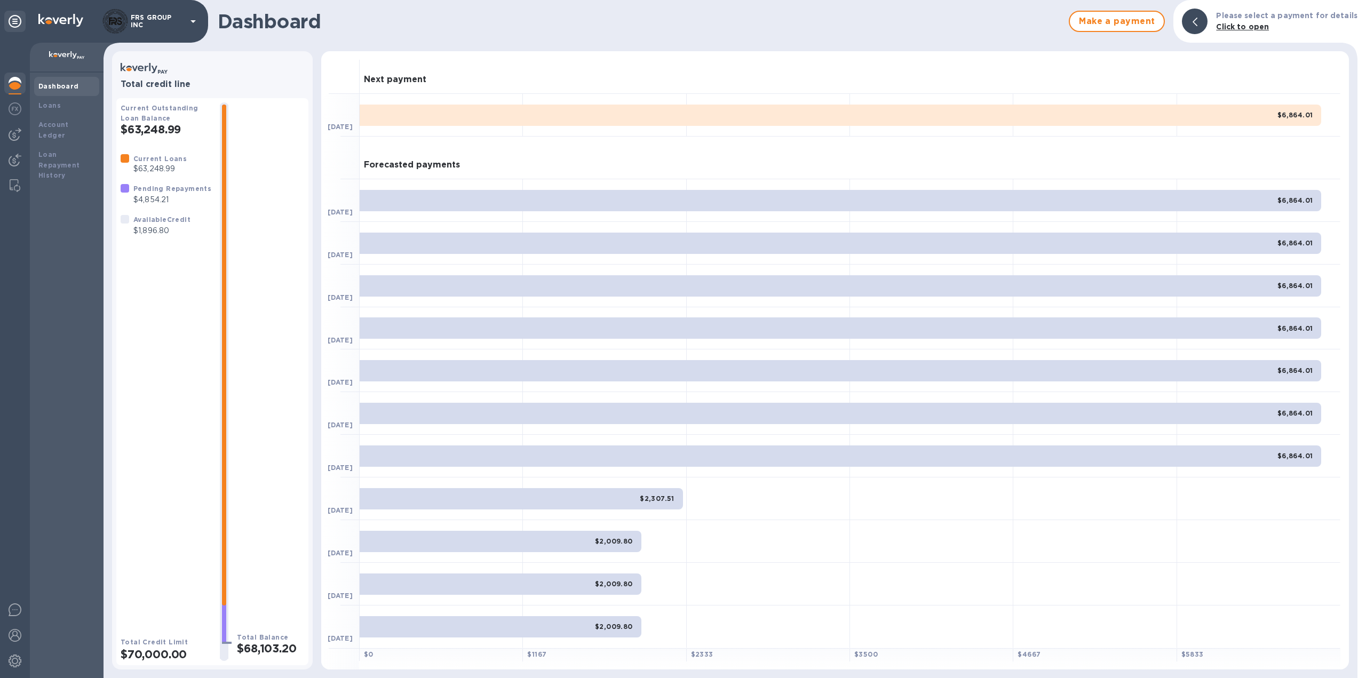
click at [168, 649] on h2 "$70,000.00" at bounding box center [166, 654] width 91 height 13
click at [156, 411] on div "Current Loans $63,248.99 Pending Repayments $4,854.21 Available Credit $1,896.80" at bounding box center [166, 386] width 91 height 466
click at [194, 18] on icon at bounding box center [193, 21] width 13 height 13
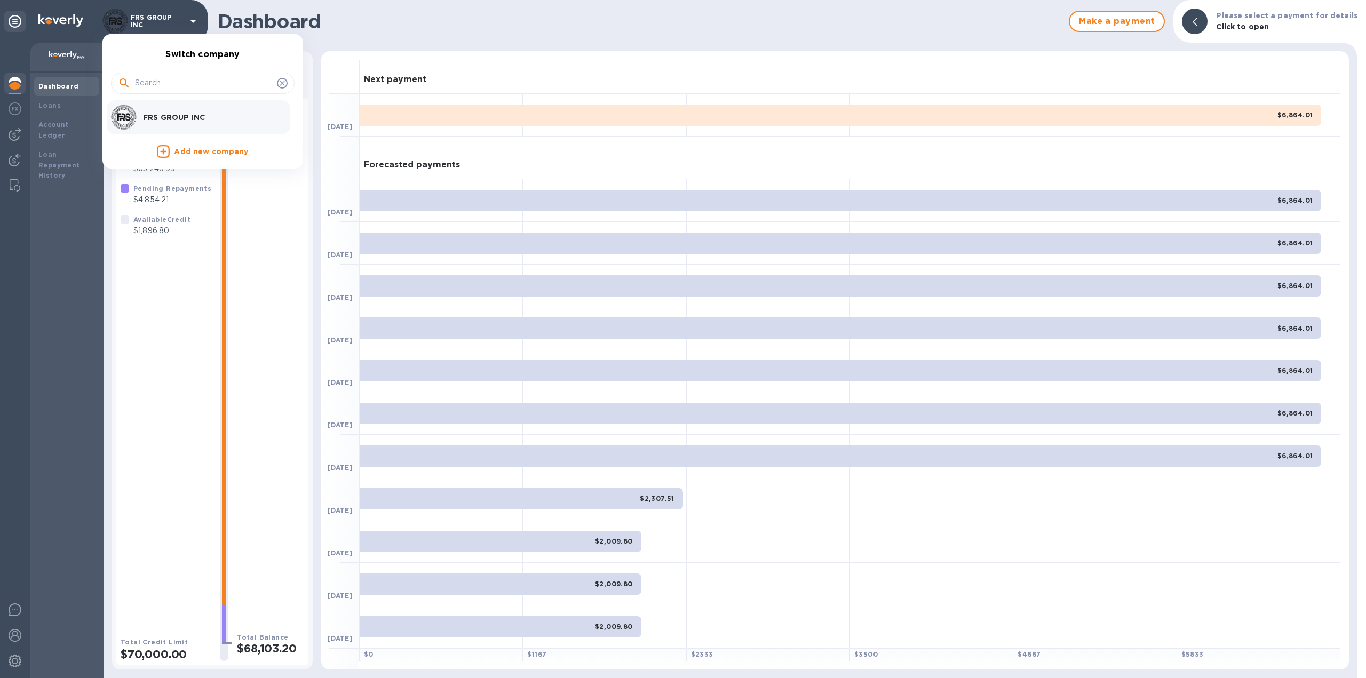
click at [256, 296] on div at bounding box center [683, 339] width 1366 height 678
